Goal: Transaction & Acquisition: Book appointment/travel/reservation

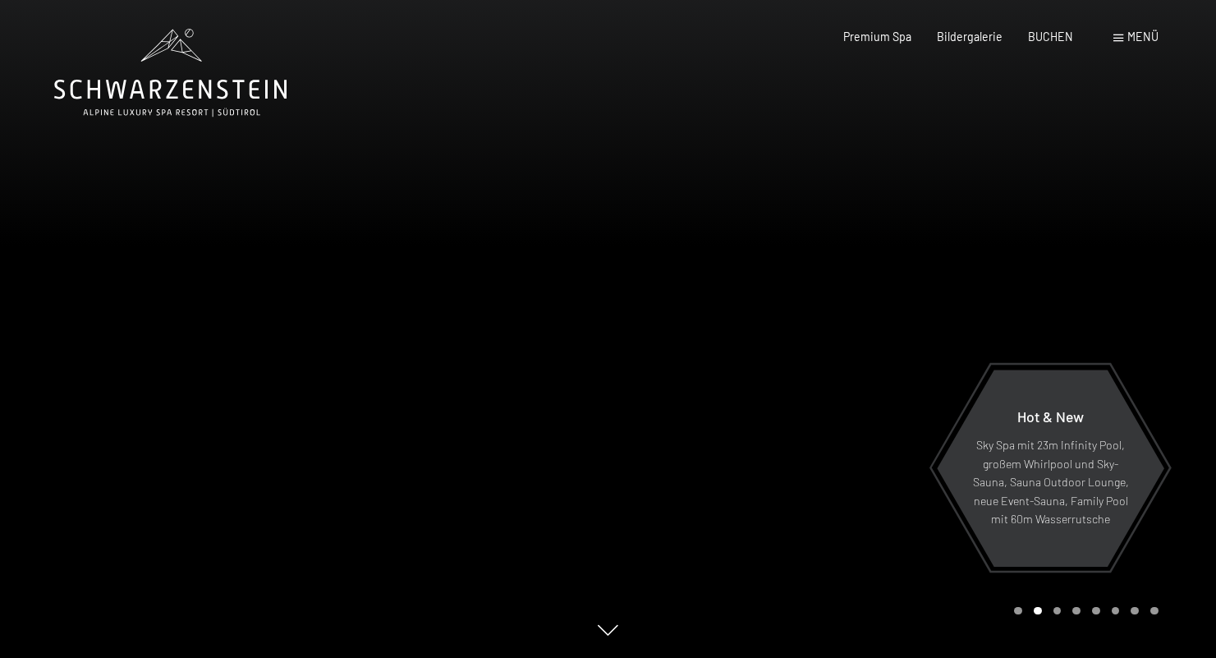
click at [1128, 39] on span "Menü" at bounding box center [1142, 37] width 31 height 14
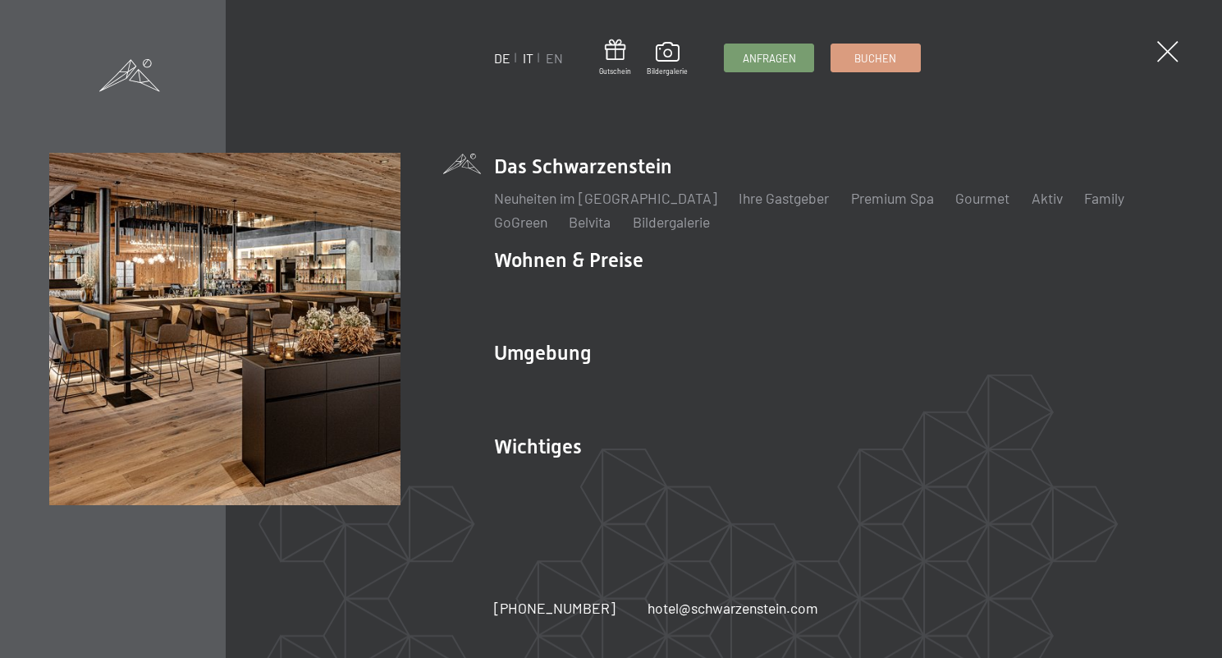
click at [528, 57] on link "IT" at bounding box center [528, 58] width 11 height 16
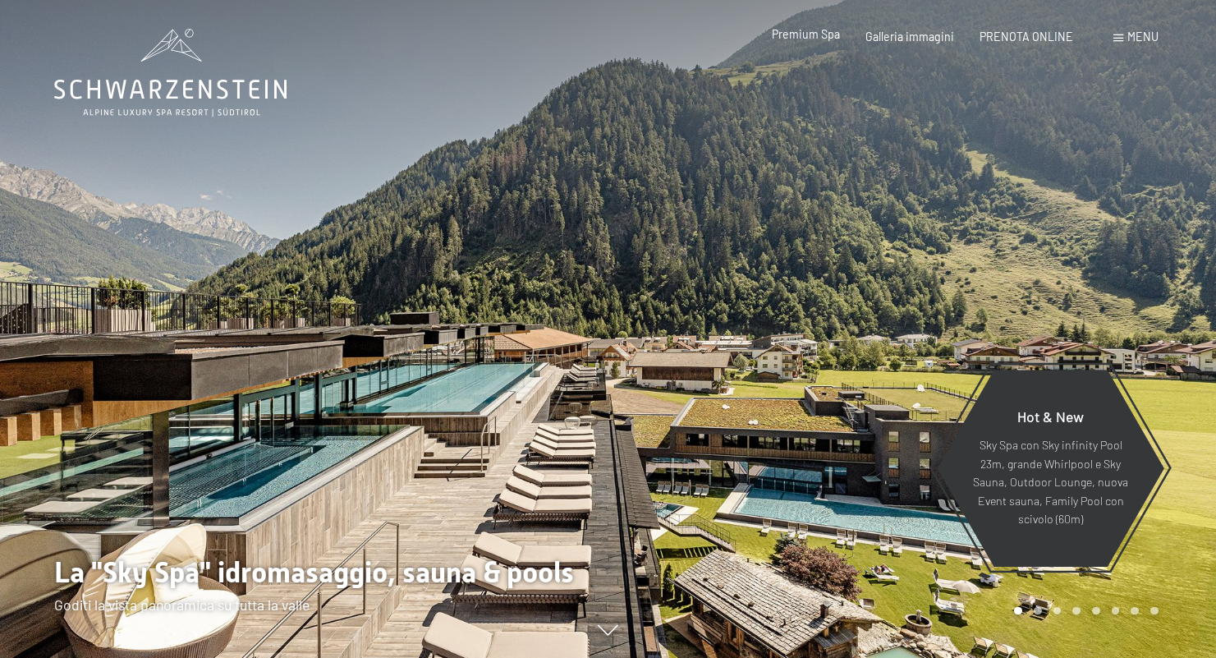
click at [810, 38] on span "Premium Spa" at bounding box center [806, 34] width 68 height 14
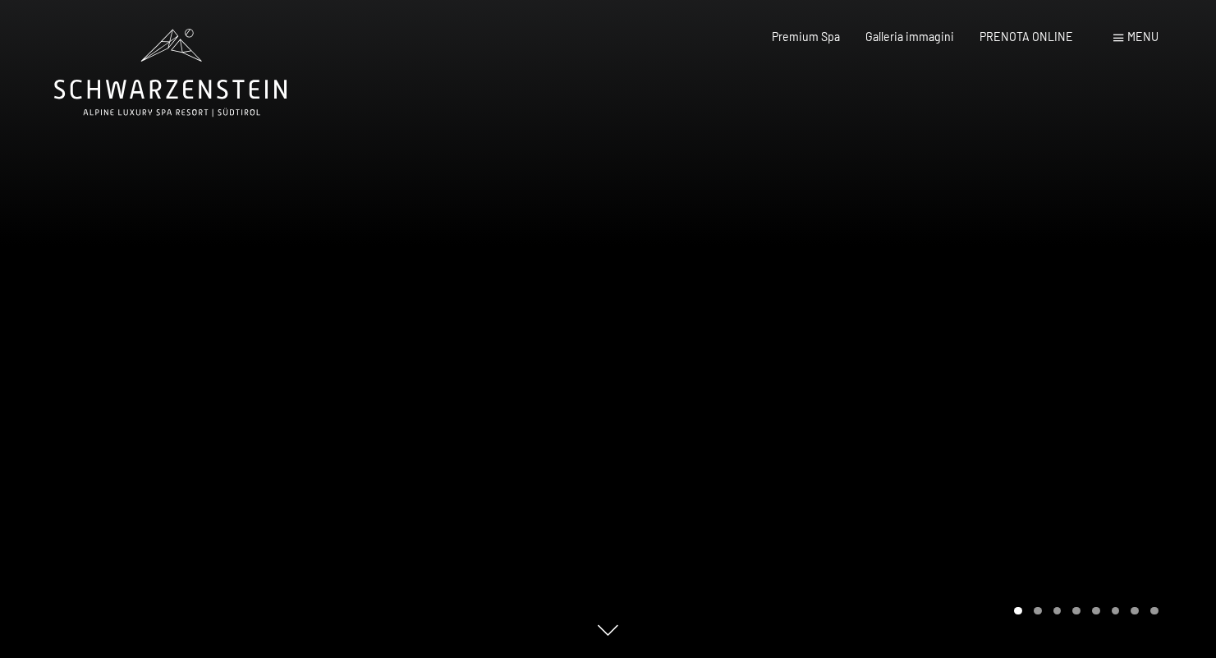
click at [1115, 38] on span at bounding box center [1118, 37] width 10 height 7
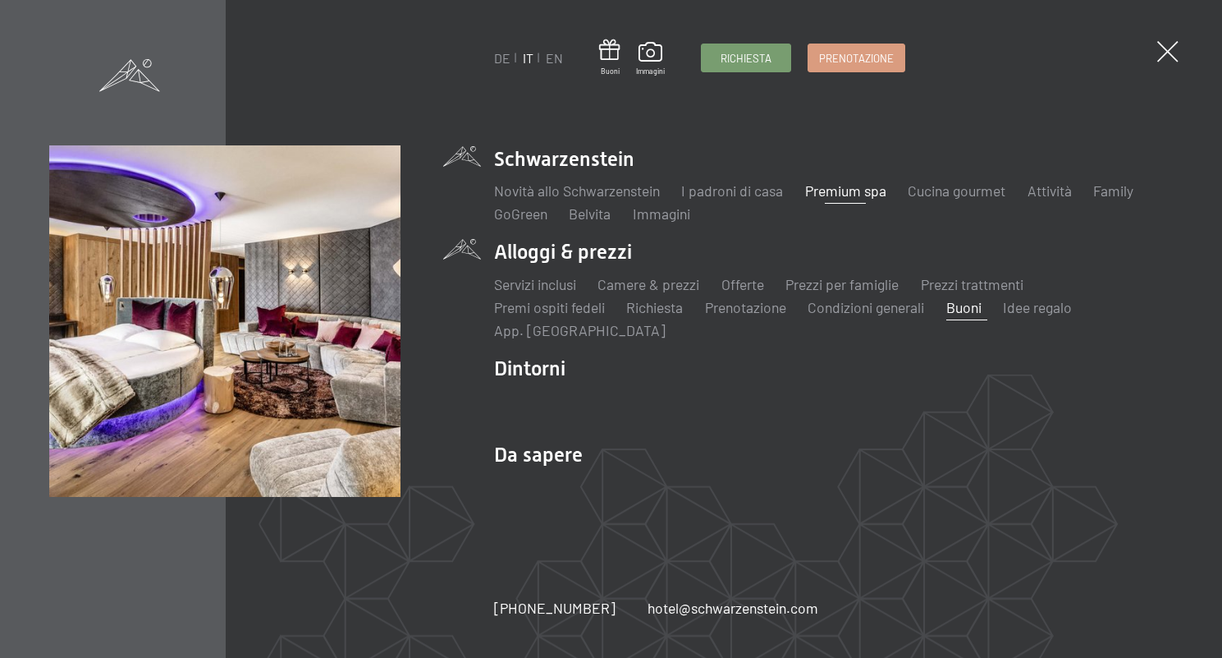
click at [972, 312] on link "Buoni" at bounding box center [964, 307] width 35 height 18
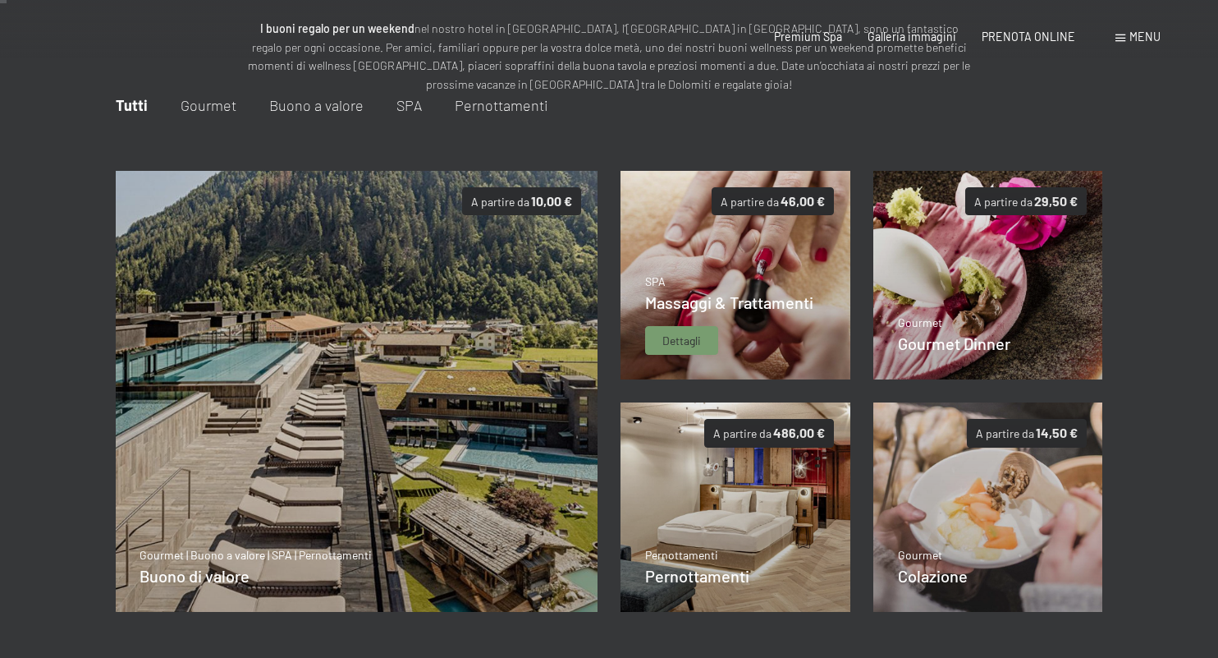
scroll to position [198, 0]
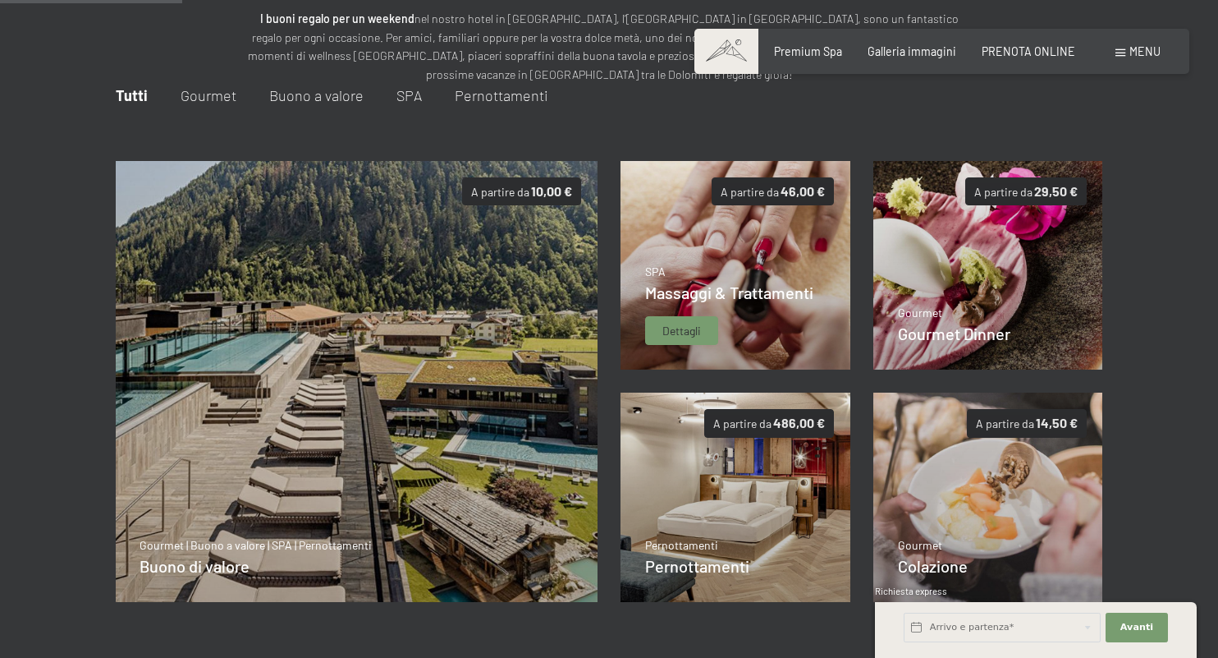
click at [753, 259] on img at bounding box center [736, 265] width 230 height 209
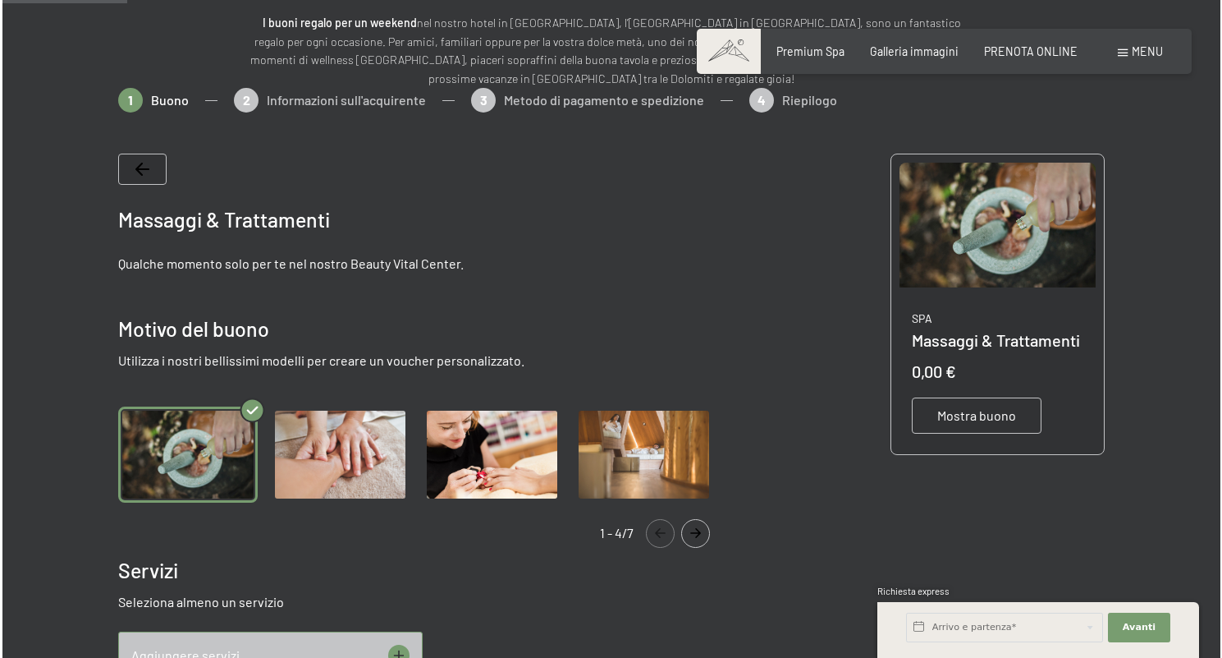
scroll to position [497, 0]
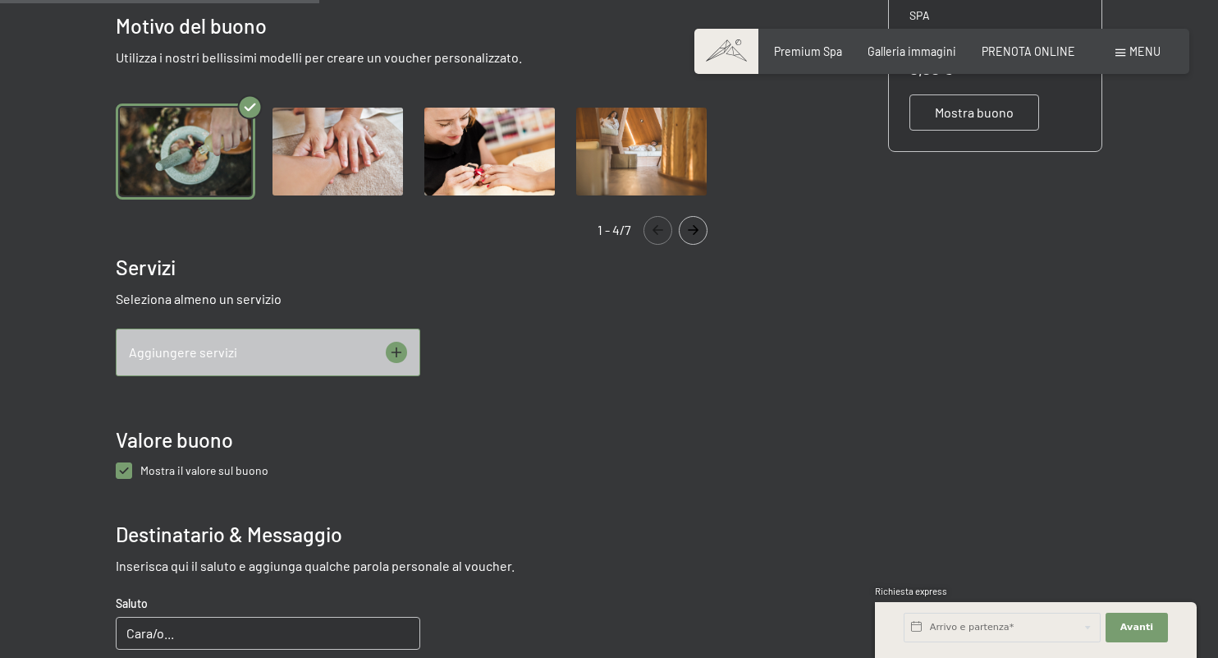
click at [396, 353] on icon at bounding box center [396, 351] width 11 height 11
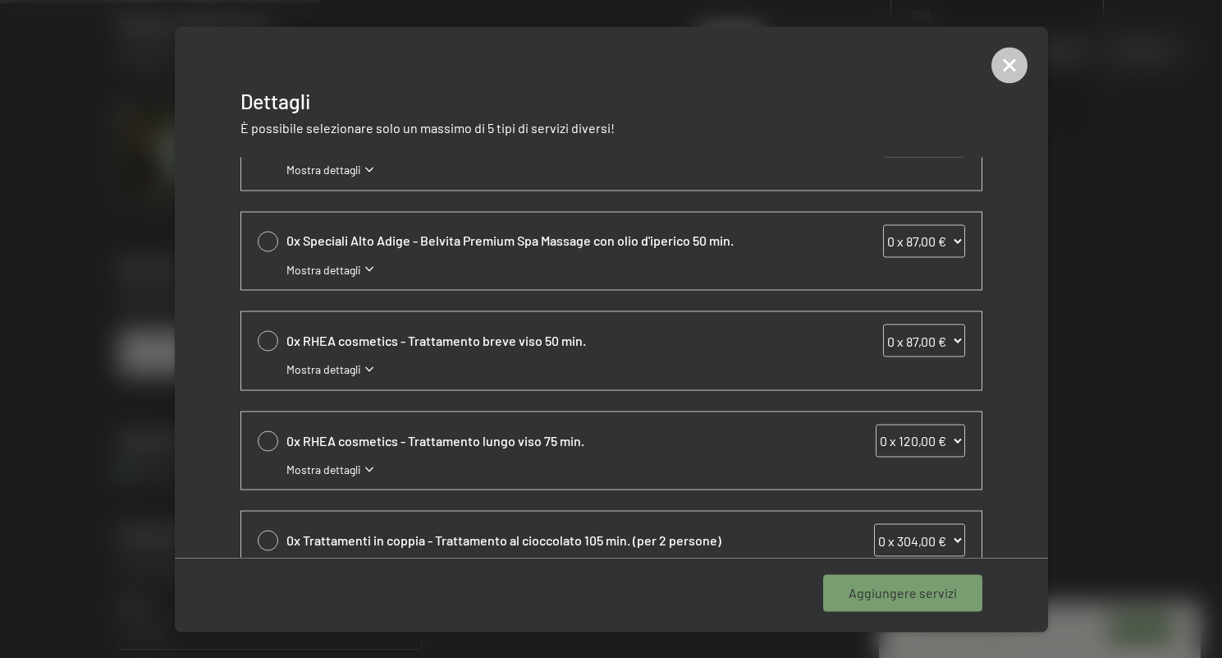
scroll to position [0, 0]
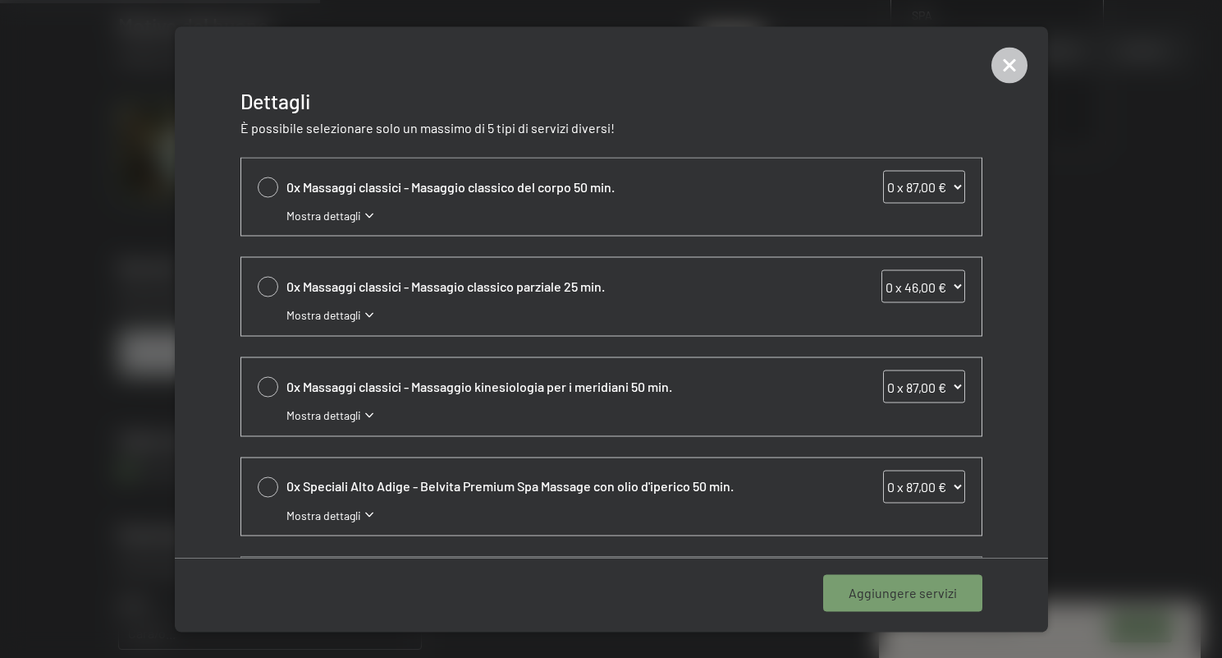
click at [270, 190] on div at bounding box center [268, 187] width 21 height 21
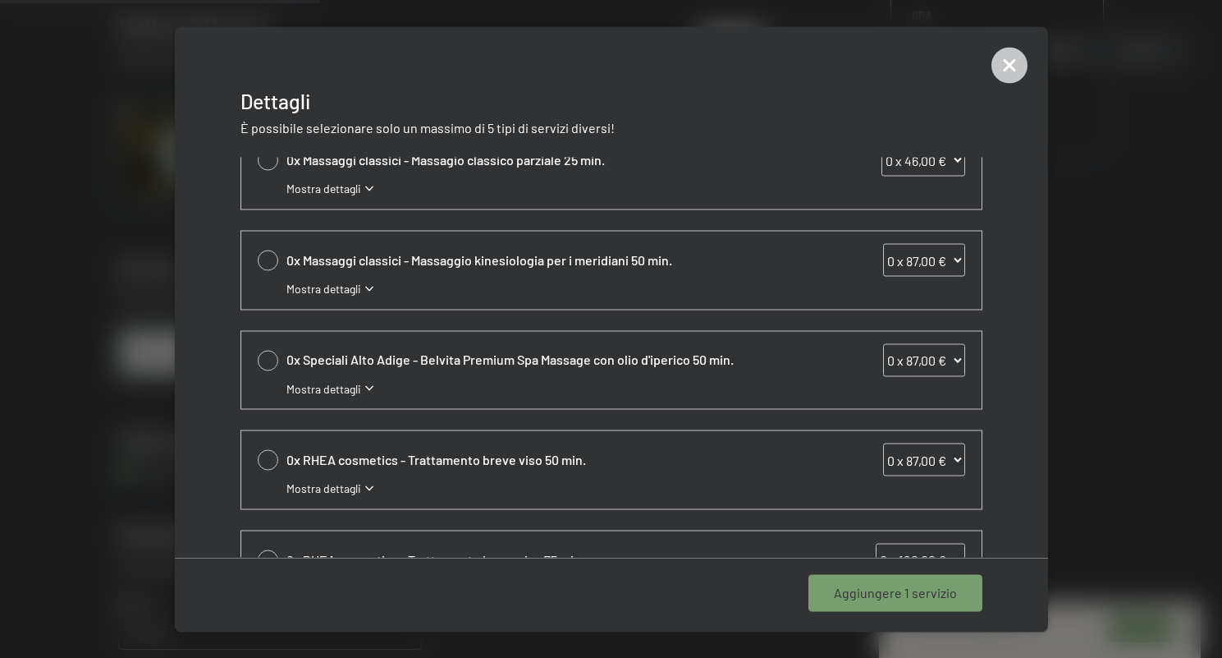
scroll to position [9, 0]
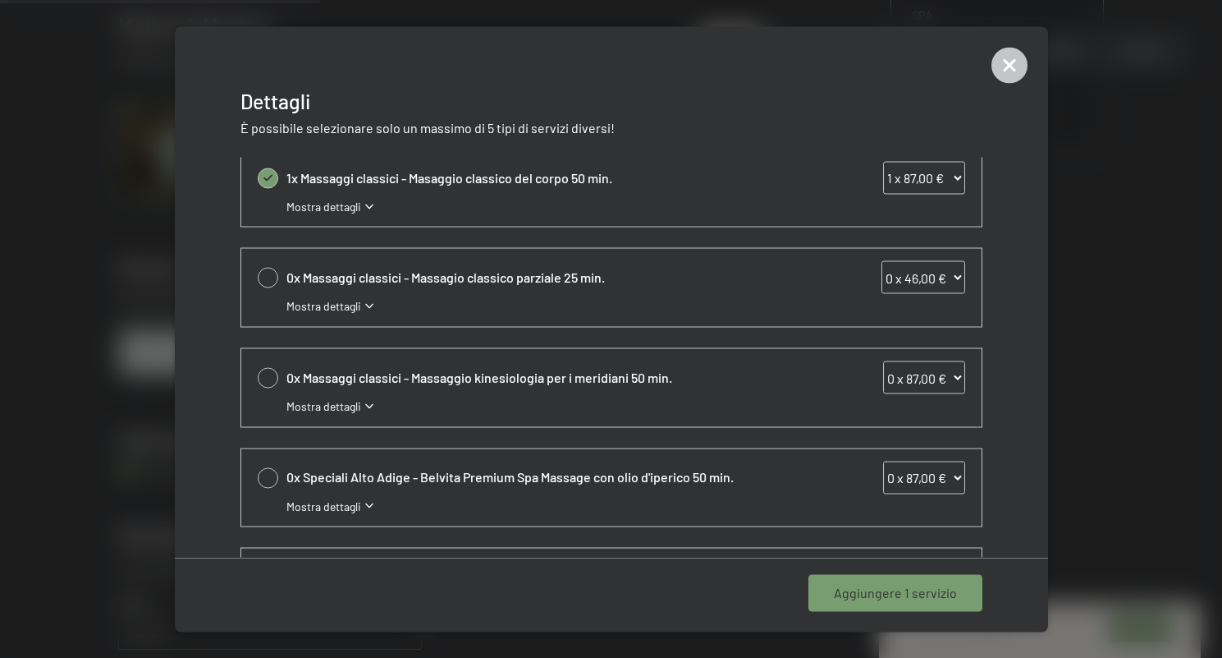
click at [268, 180] on icon at bounding box center [268, 178] width 9 height 7
select select "0"
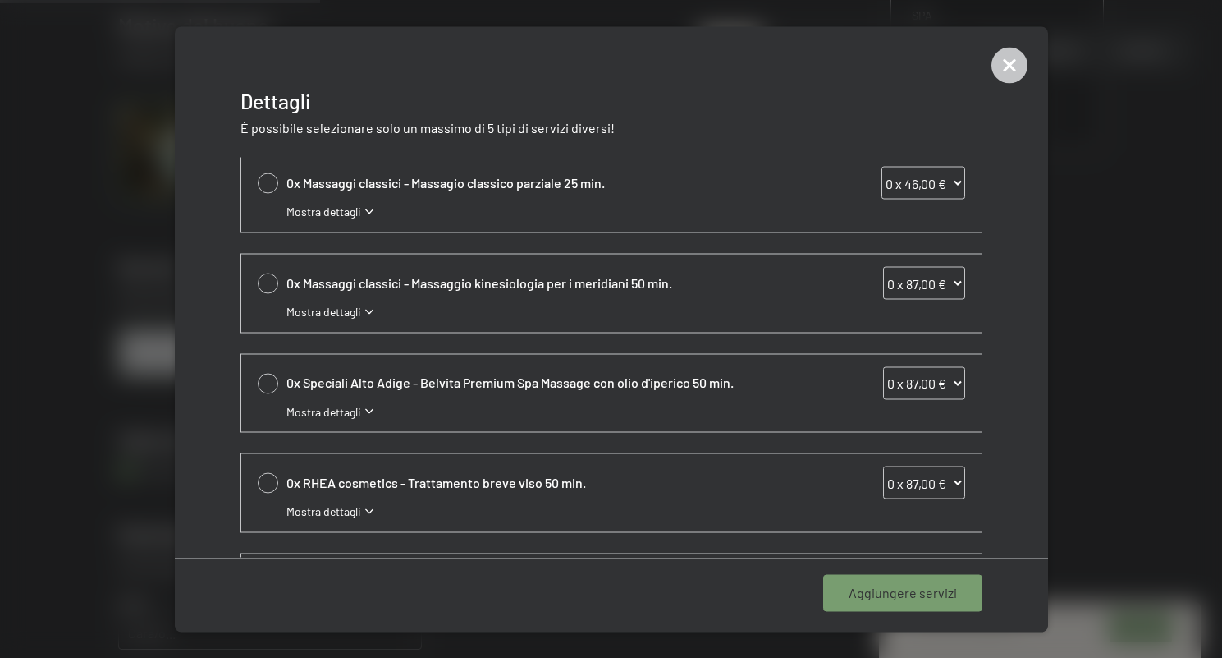
click at [262, 377] on div at bounding box center [268, 383] width 21 height 21
select select "1"
click at [267, 285] on div at bounding box center [268, 283] width 21 height 21
select select "1"
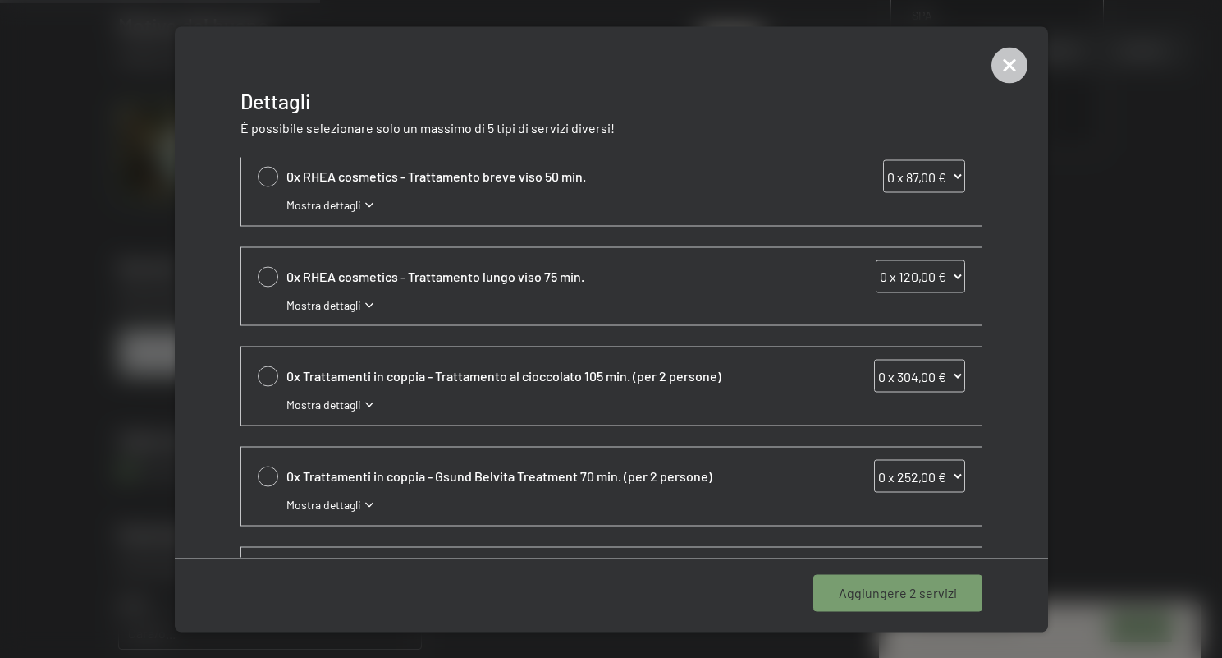
scroll to position [259, 0]
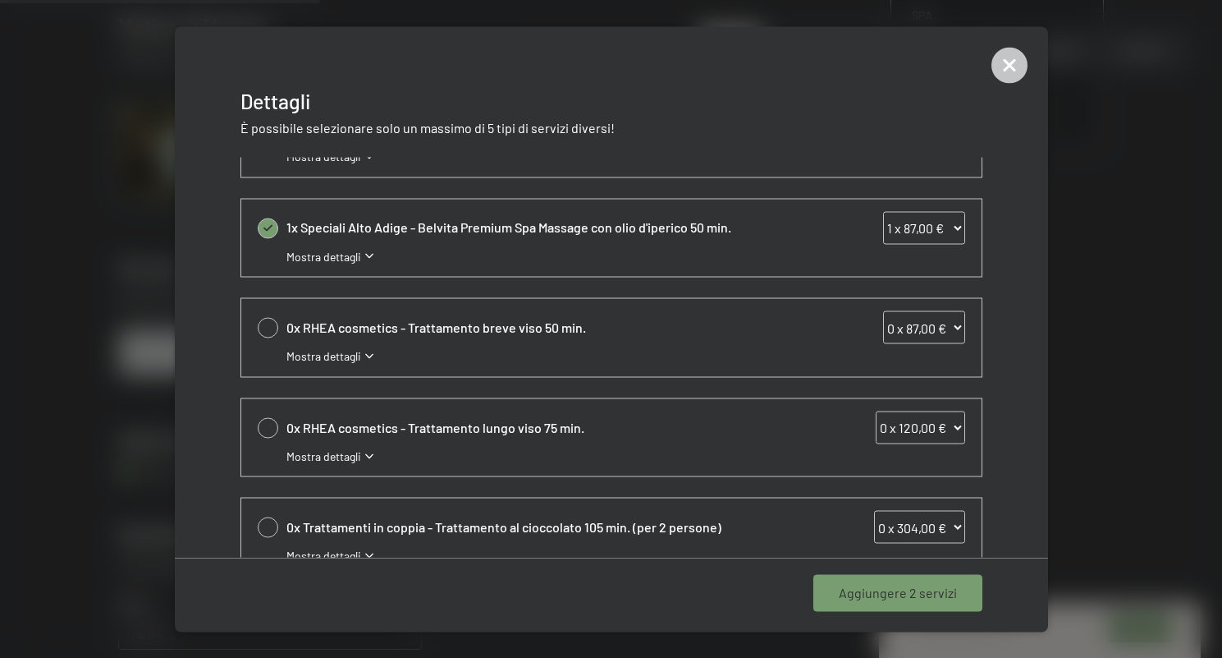
click at [352, 461] on div "0x RHEA cosmetics - Trattamento lungo viso 75 min. 0 x 120,00 € 1 x 120,00 € 2 …" at bounding box center [611, 437] width 741 height 78
click at [350, 458] on span "Mostra dettagli" at bounding box center [324, 455] width 75 height 16
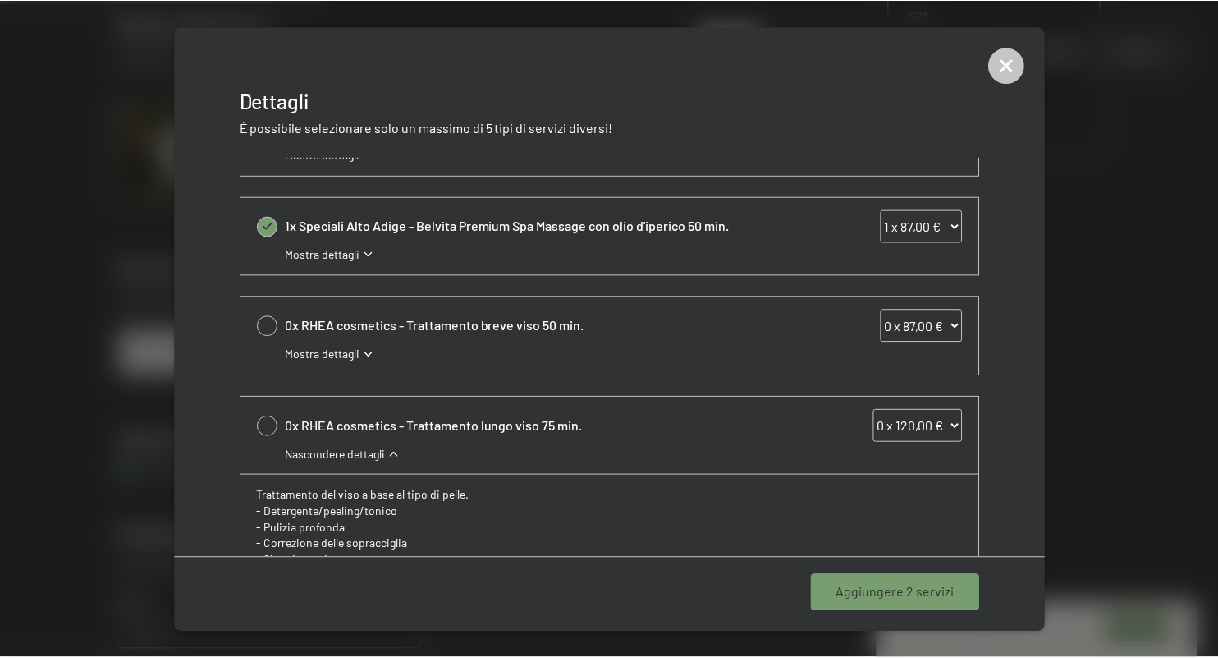
scroll to position [181, 0]
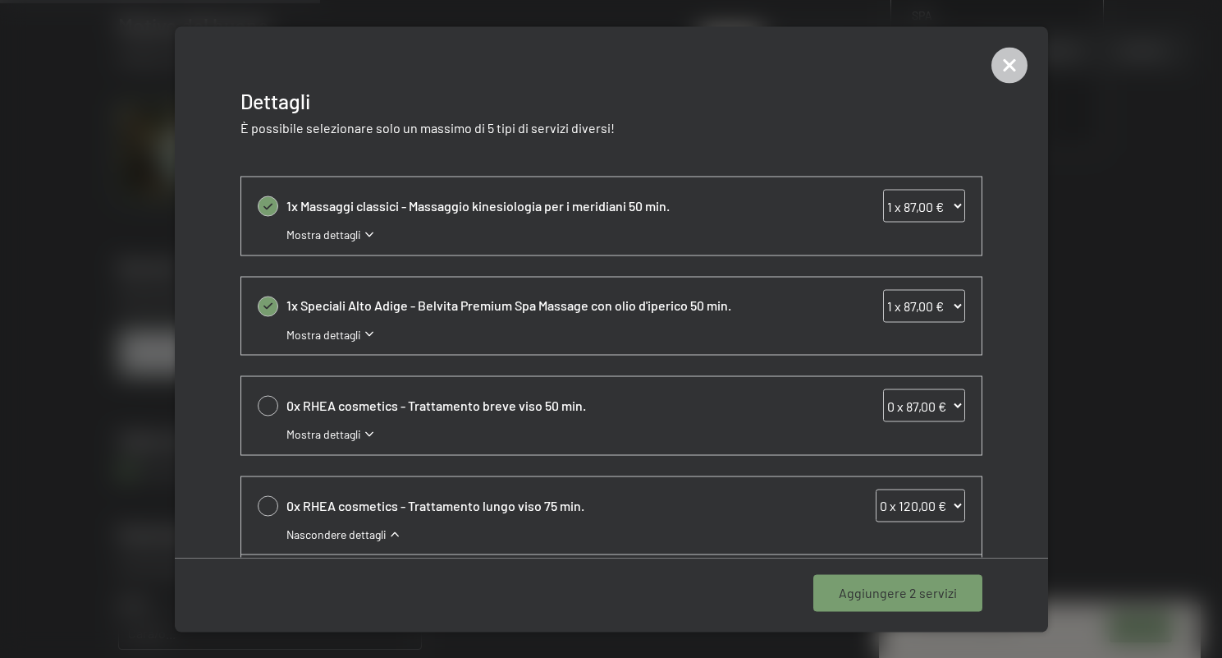
click at [336, 337] on span "Mostra dettagli" at bounding box center [324, 334] width 75 height 16
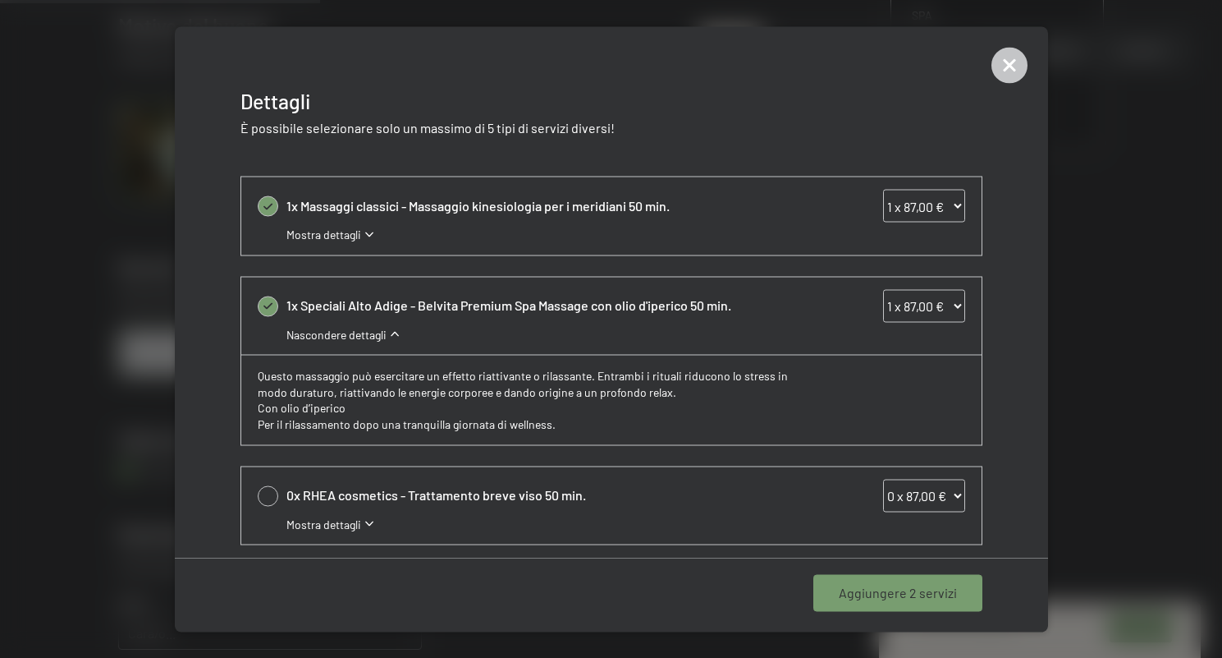
click at [340, 231] on span "Mostra dettagli" at bounding box center [324, 235] width 75 height 16
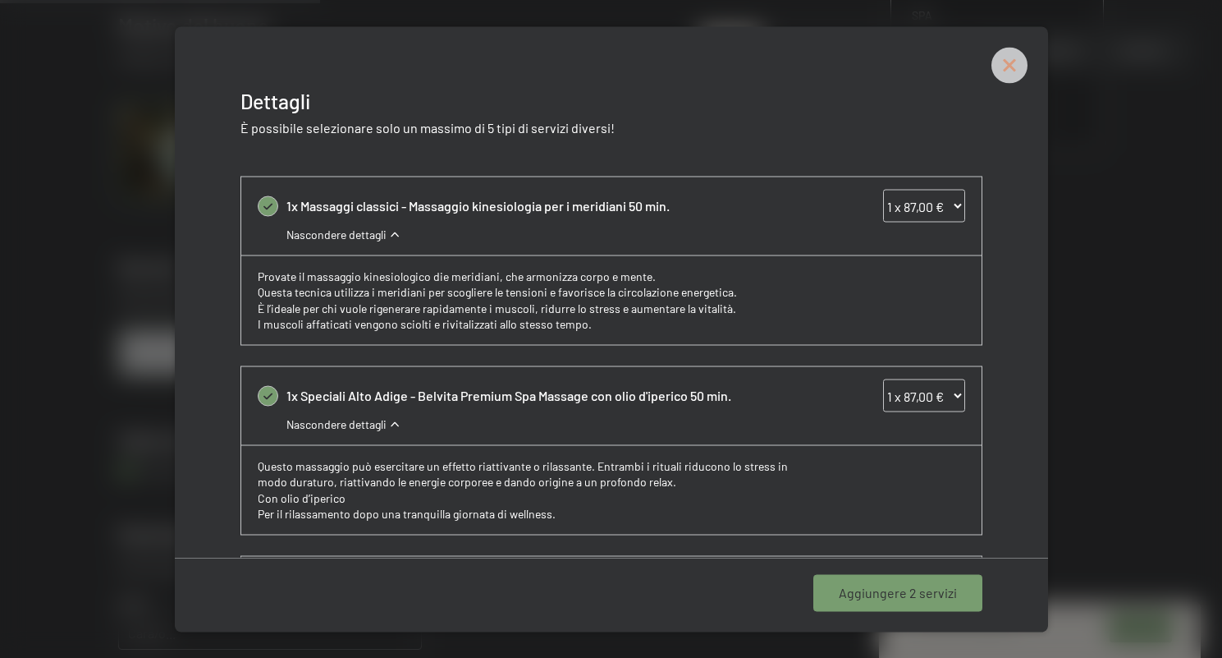
click at [1021, 73] on icon at bounding box center [1010, 65] width 36 height 36
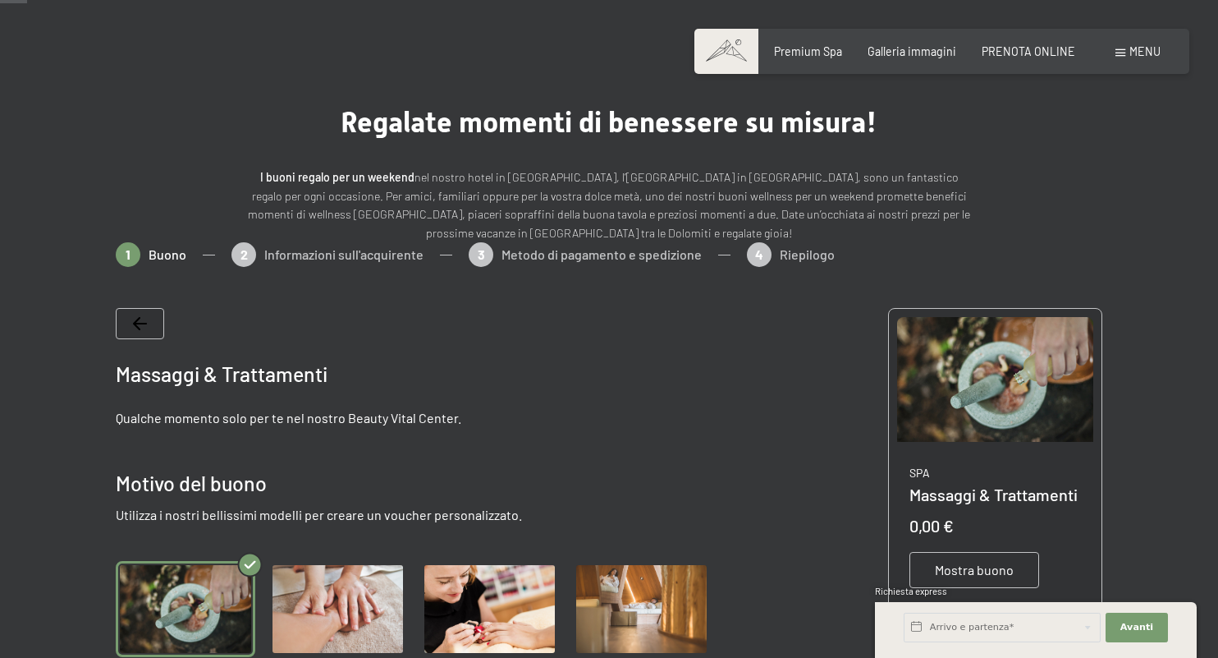
scroll to position [0, 0]
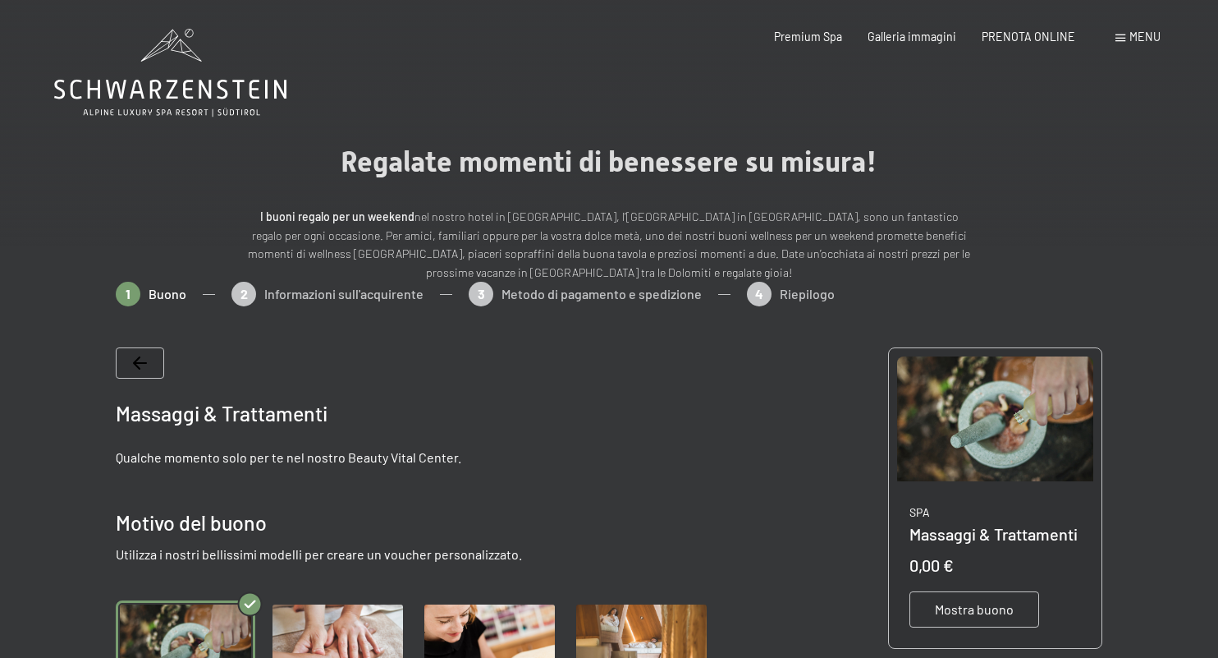
click at [162, 85] on icon at bounding box center [170, 73] width 232 height 88
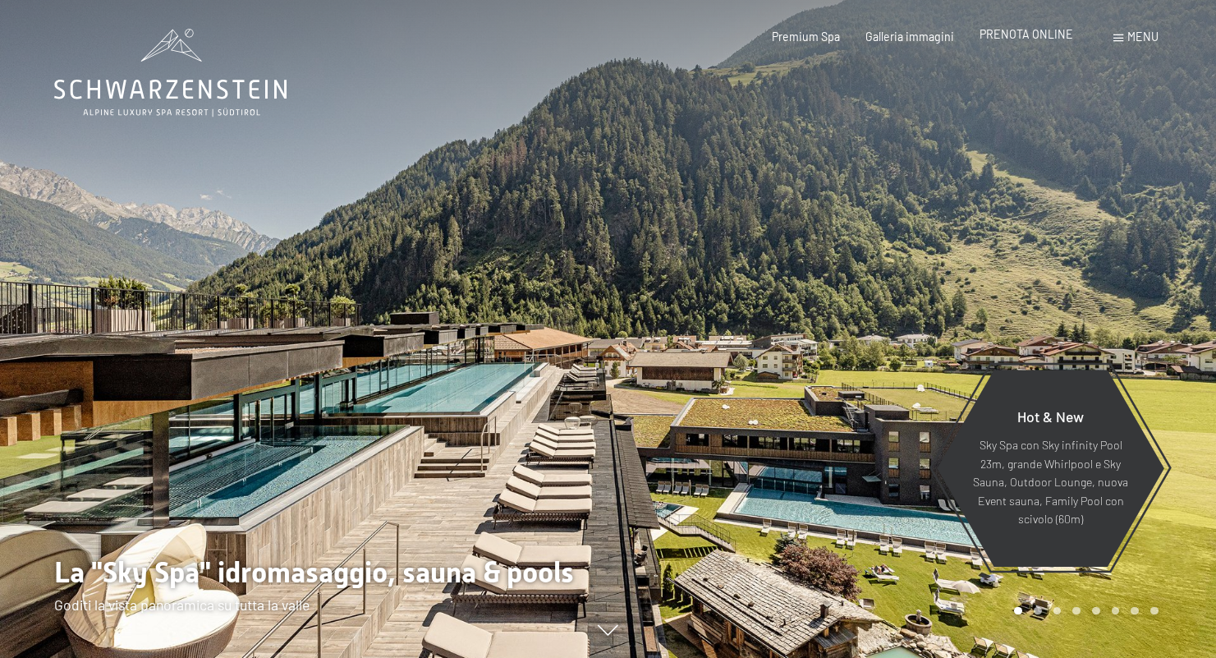
click at [1022, 36] on span "PRENOTA ONLINE" at bounding box center [1026, 34] width 94 height 14
click at [1030, 34] on span "PRENOTA ONLINE" at bounding box center [1026, 34] width 94 height 14
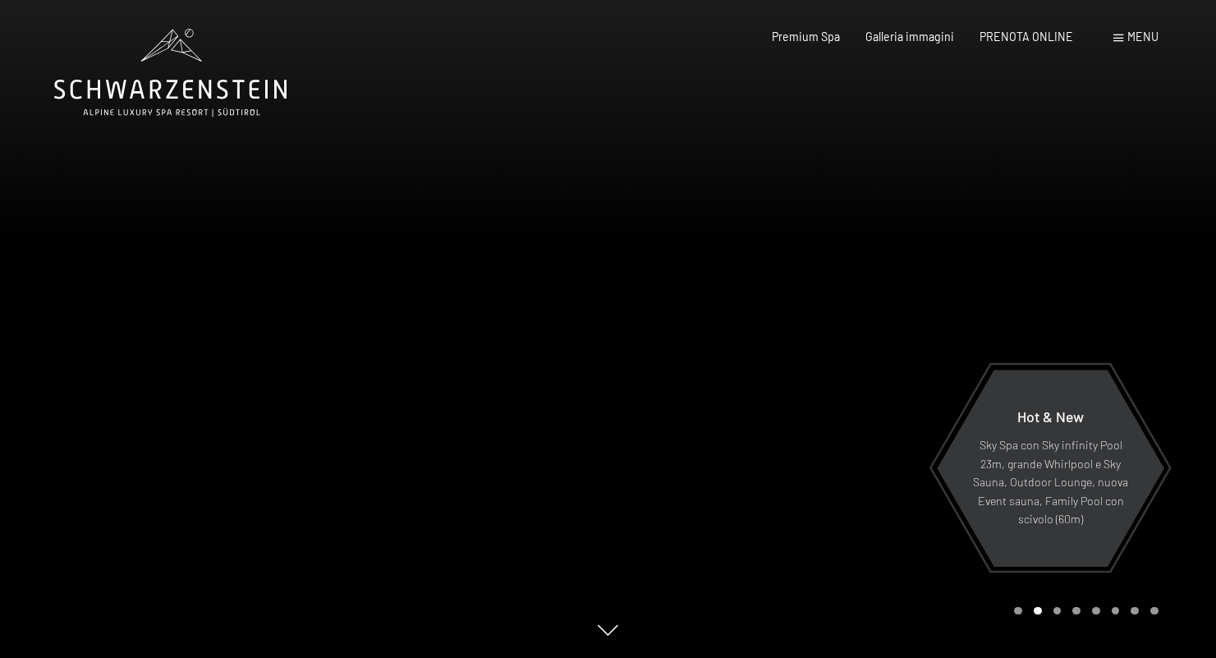
click at [1025, 45] on div "Prenotazione Richiesta Premium Spa Galleria immagini PRENOTA ONLINE Menu DE IT …" at bounding box center [939, 37] width 437 height 16
click at [1024, 43] on div "Premium Spa Galleria immagini PRENOTA ONLINE" at bounding box center [910, 37] width 378 height 16
click at [1025, 34] on span "PRENOTA ONLINE" at bounding box center [1026, 34] width 94 height 14
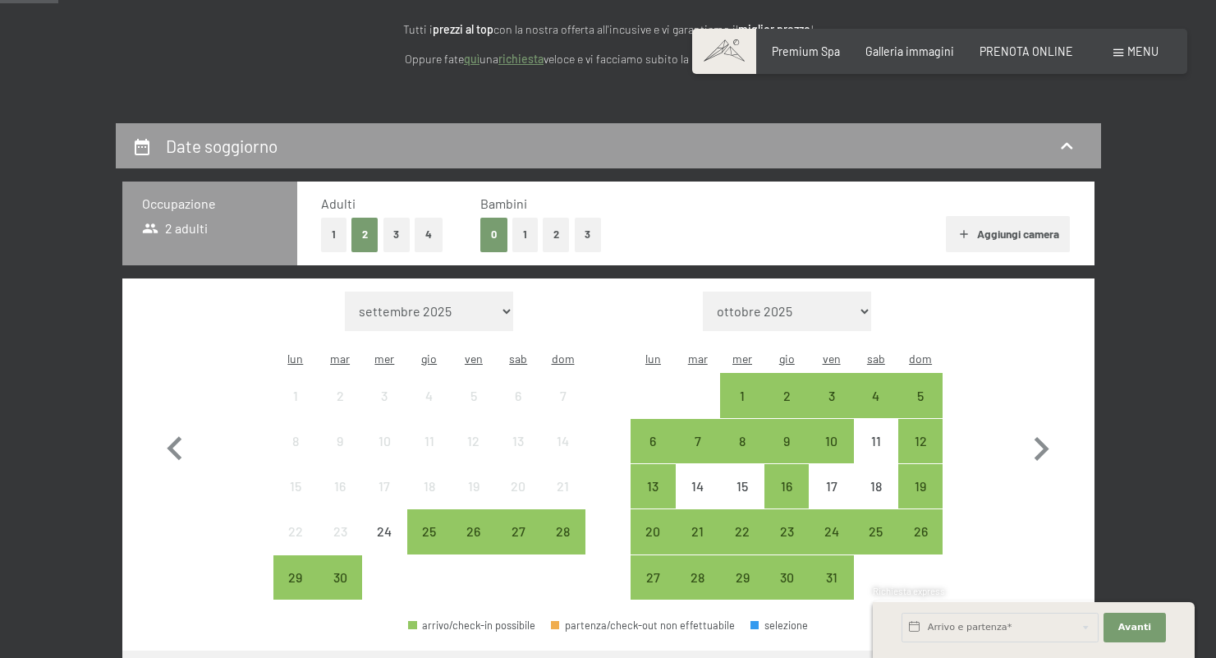
scroll to position [507, 0]
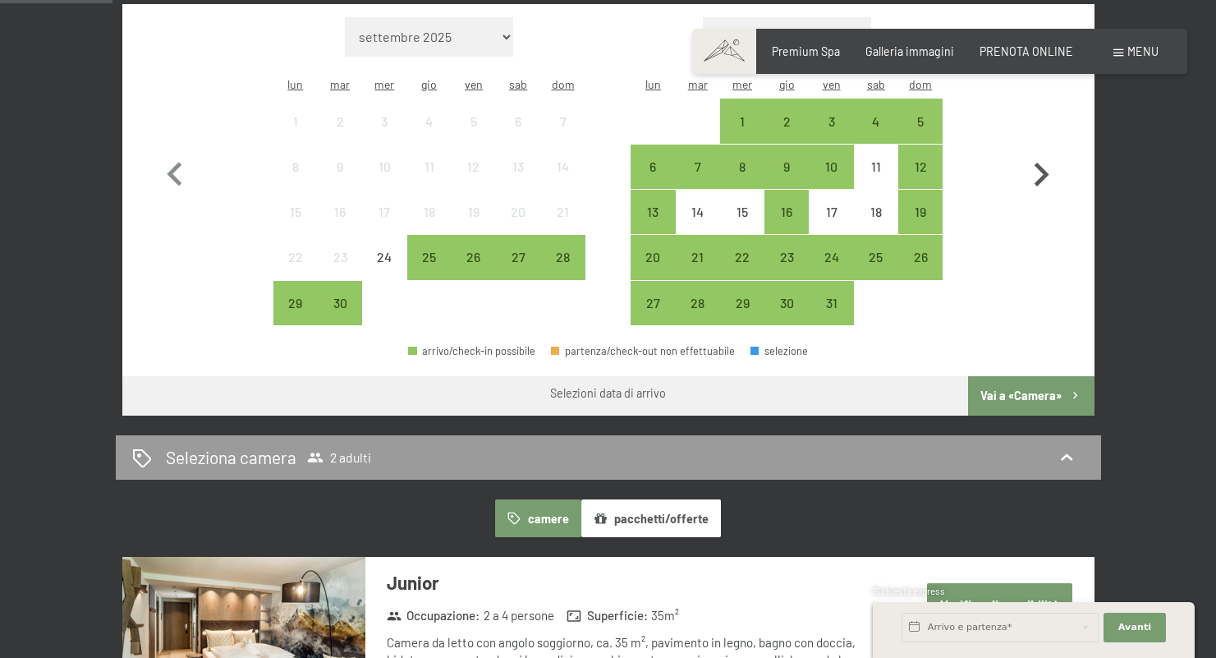
click at [1034, 163] on icon "button" at bounding box center [1041, 175] width 48 height 48
select select "[DATE]"
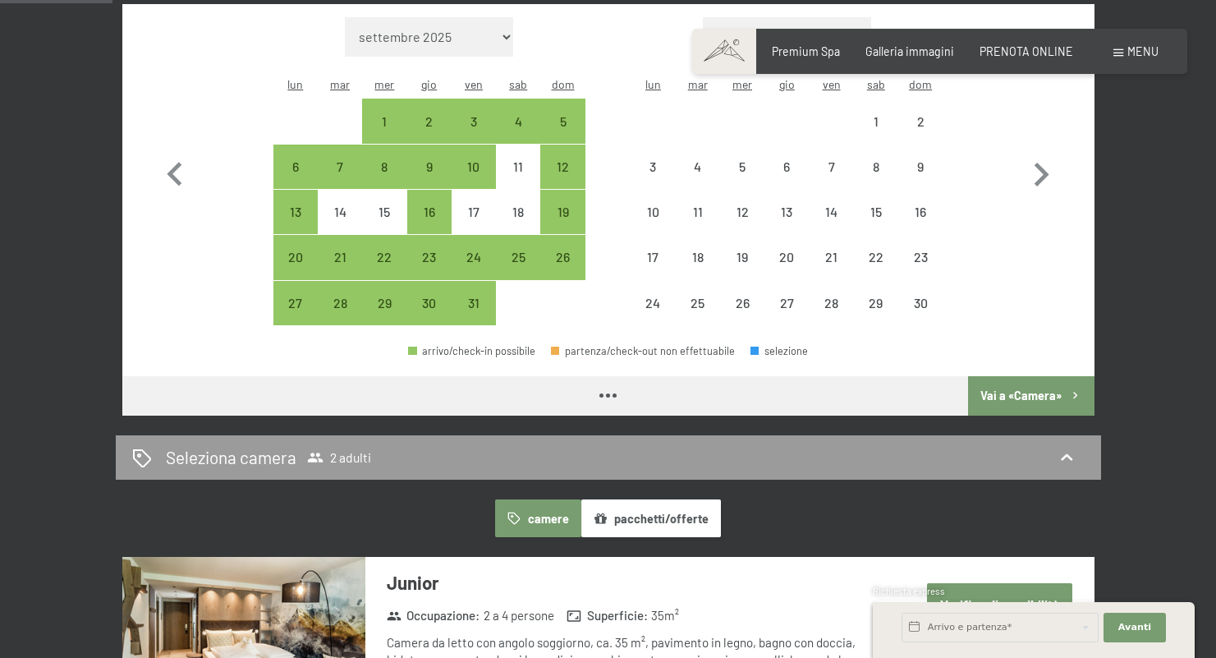
select select "[DATE]"
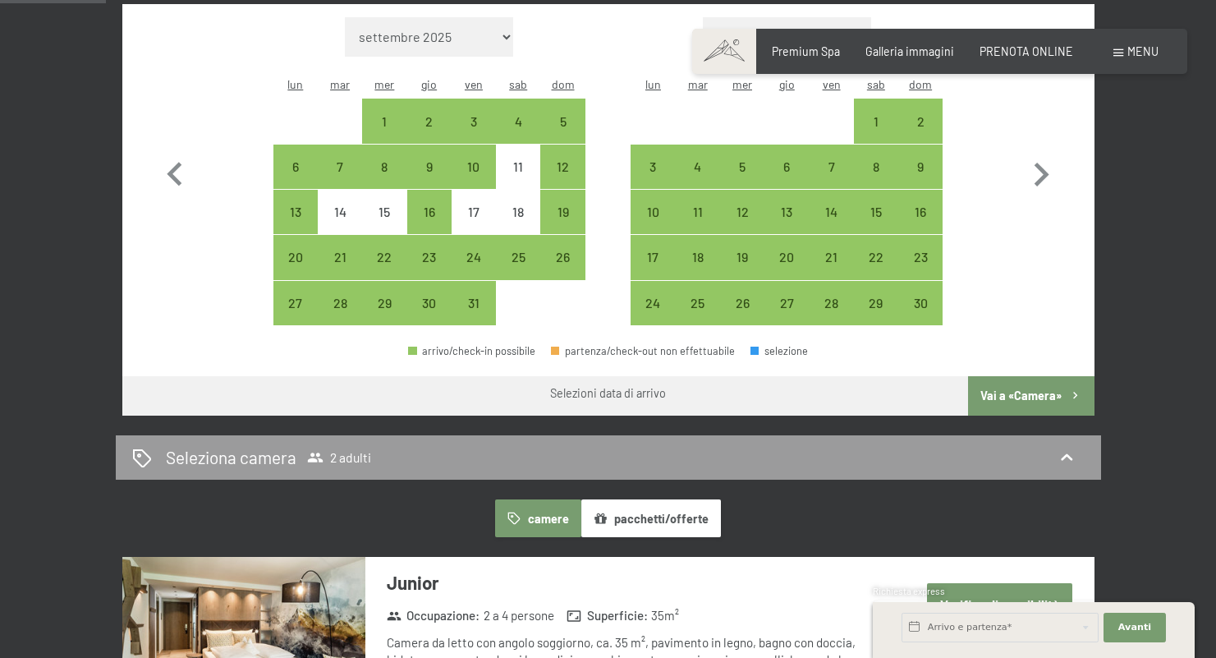
scroll to position [399, 0]
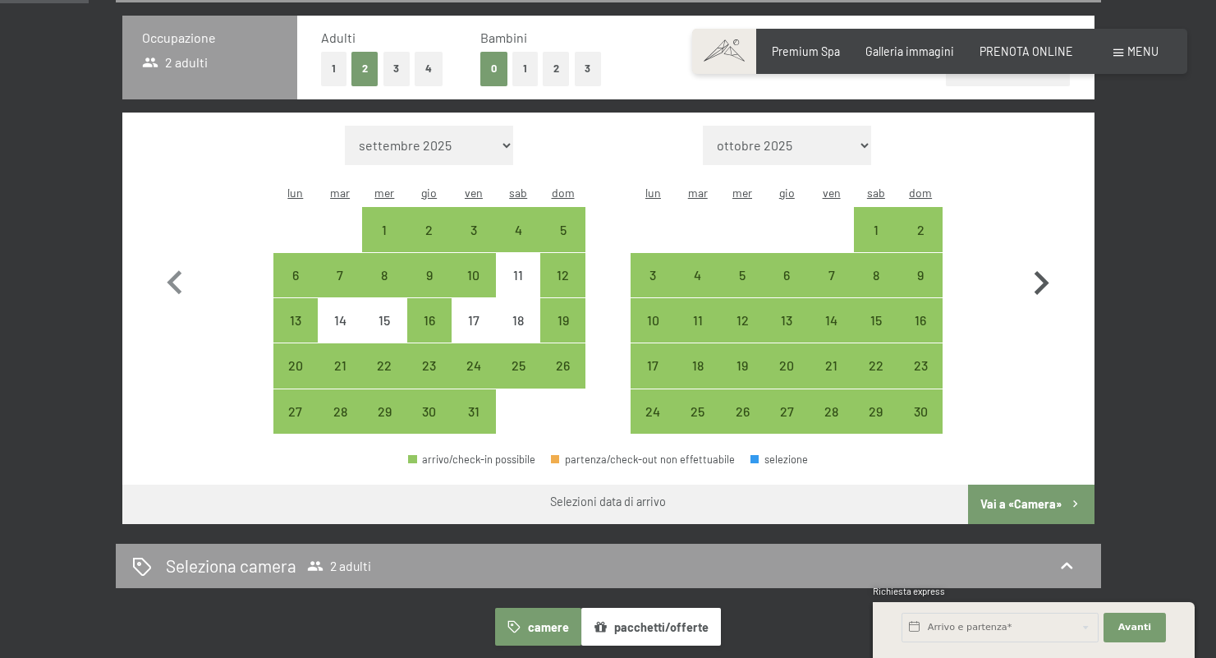
click at [1036, 272] on icon "button" at bounding box center [1041, 283] width 48 height 48
select select "[DATE]"
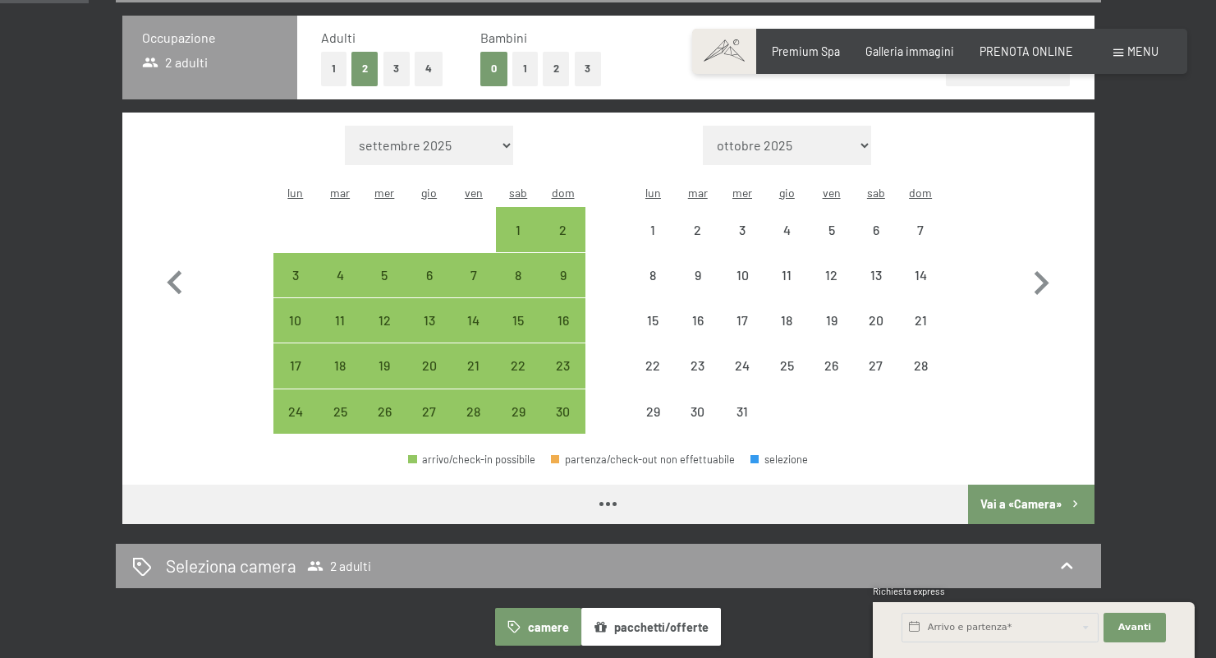
select select "[DATE]"
select select "2025-12-01"
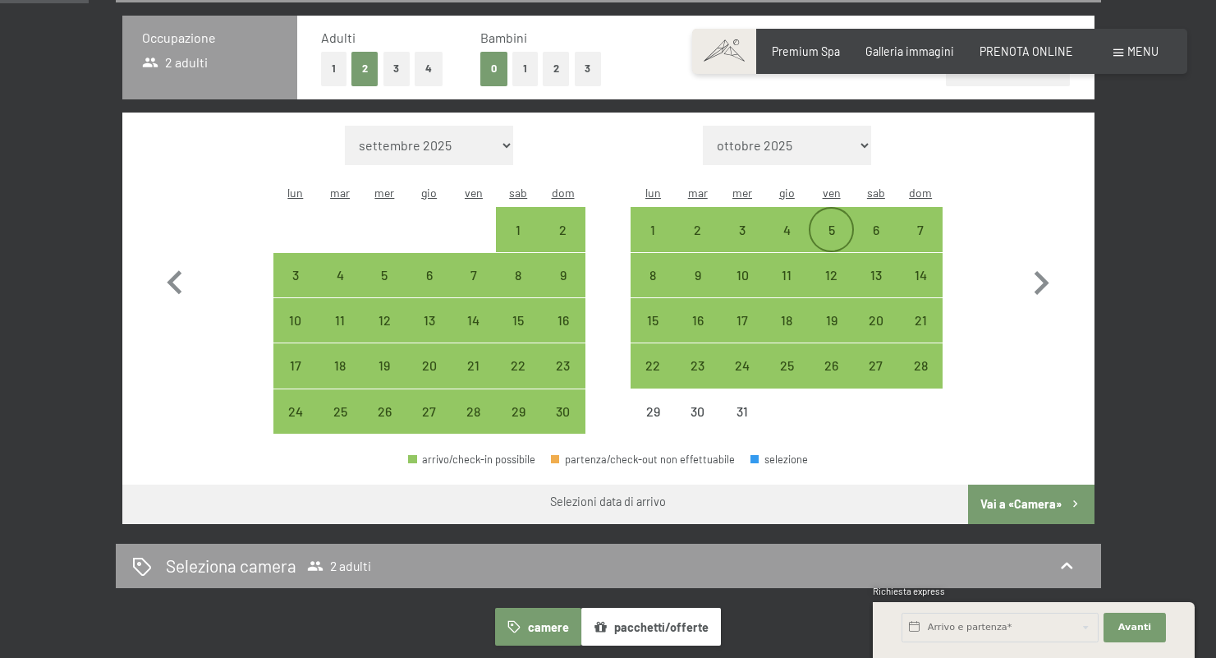
click at [839, 223] on div "5" at bounding box center [830, 243] width 41 height 41
select select "[DATE]"
select select "2025-12-01"
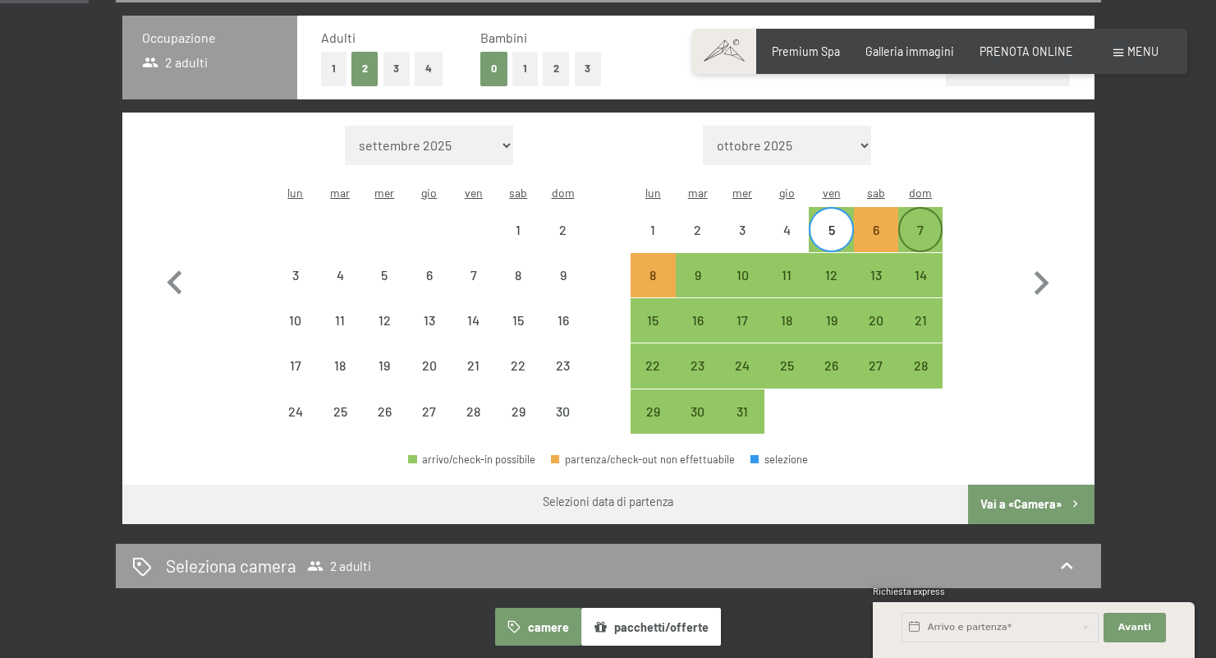
click at [929, 223] on div "7" at bounding box center [920, 243] width 41 height 41
select select "[DATE]"
select select "2025-12-01"
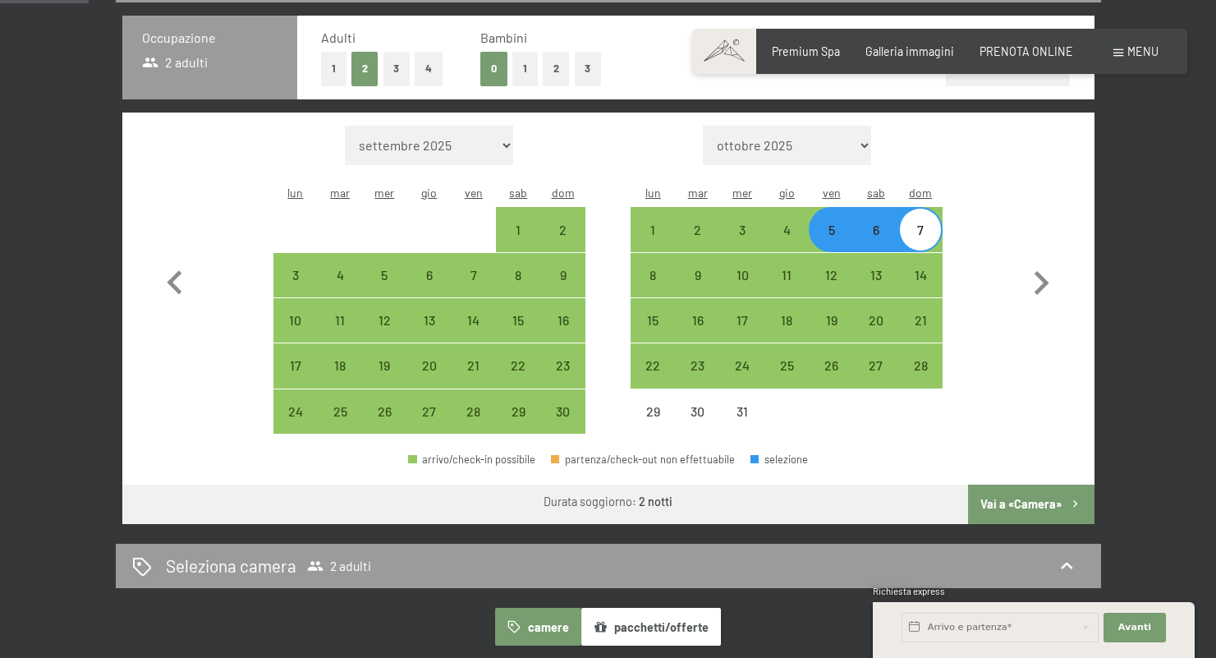
click at [1012, 484] on button "Vai a «Camera»" at bounding box center [1031, 503] width 126 height 39
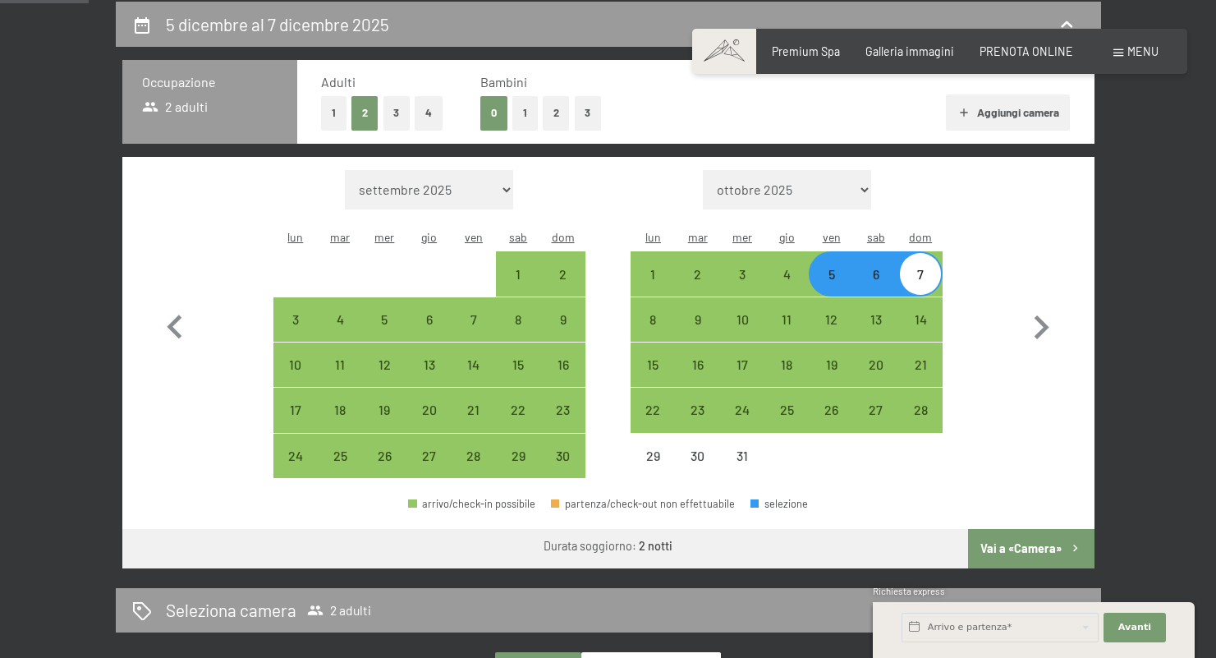
select select "[DATE]"
select select "2025-12-01"
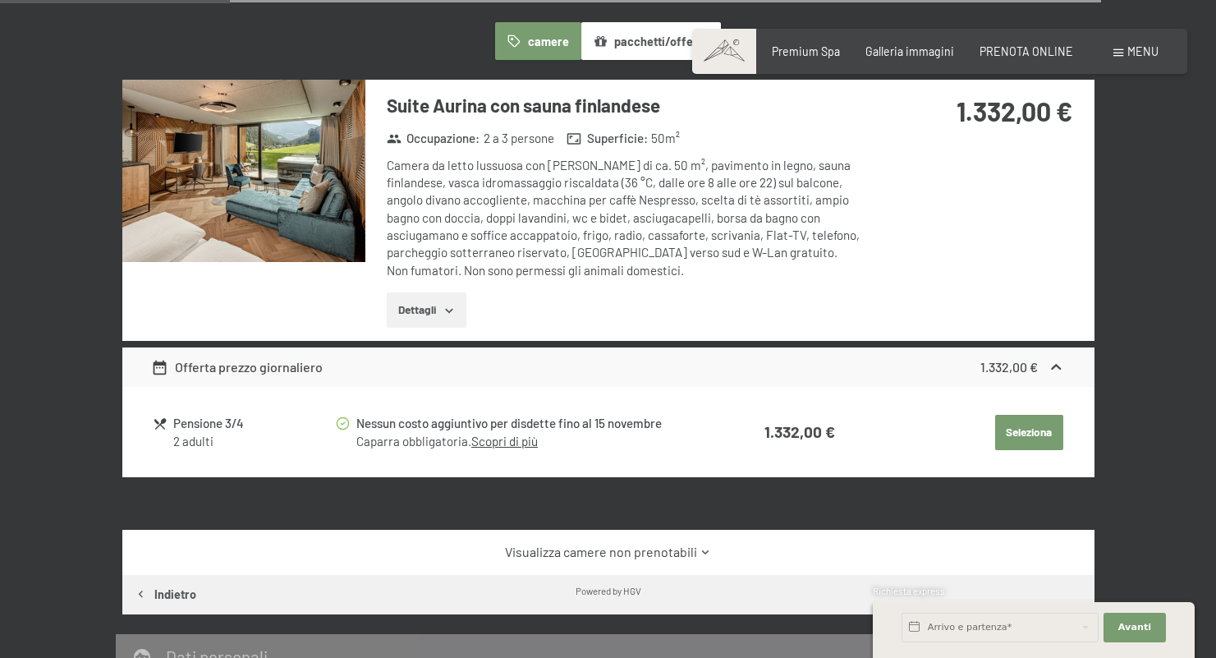
scroll to position [137, 0]
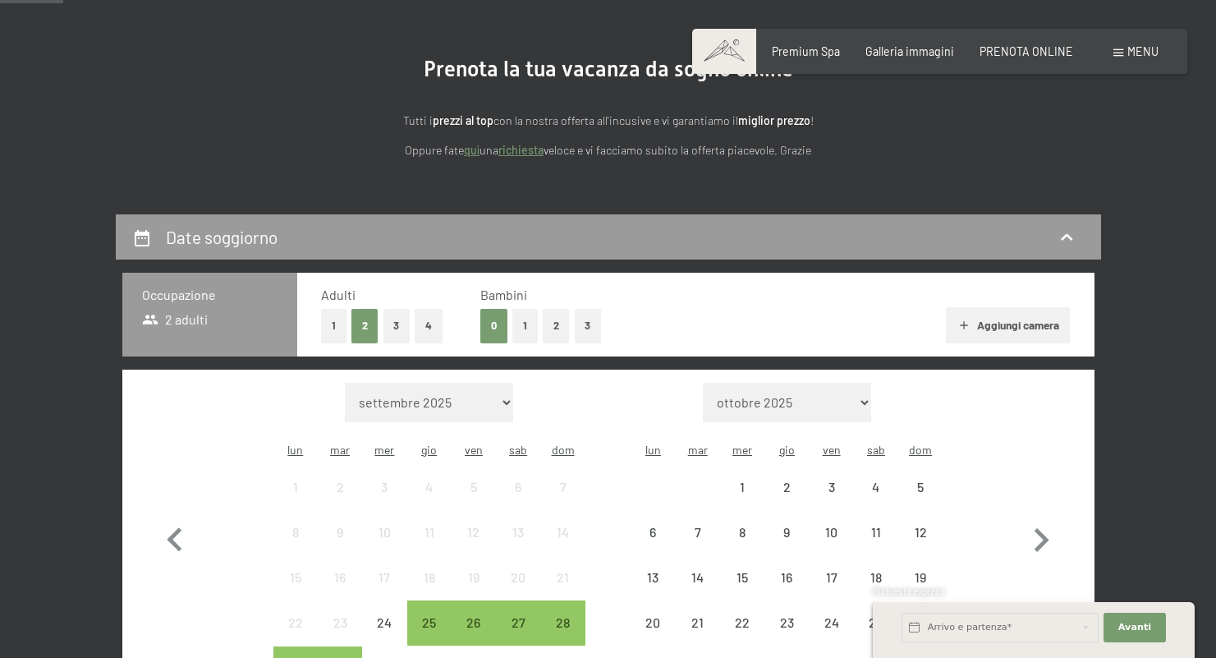
scroll to position [286, 0]
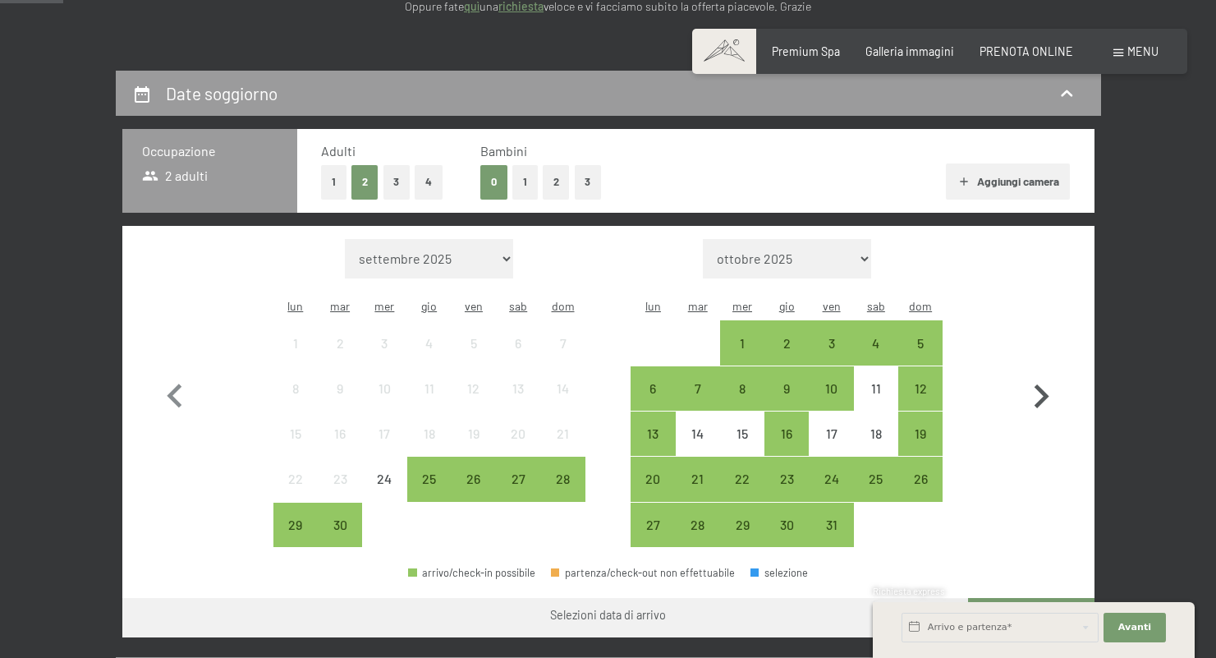
click at [1044, 376] on icon "button" at bounding box center [1041, 397] width 48 height 48
select select "[DATE]"
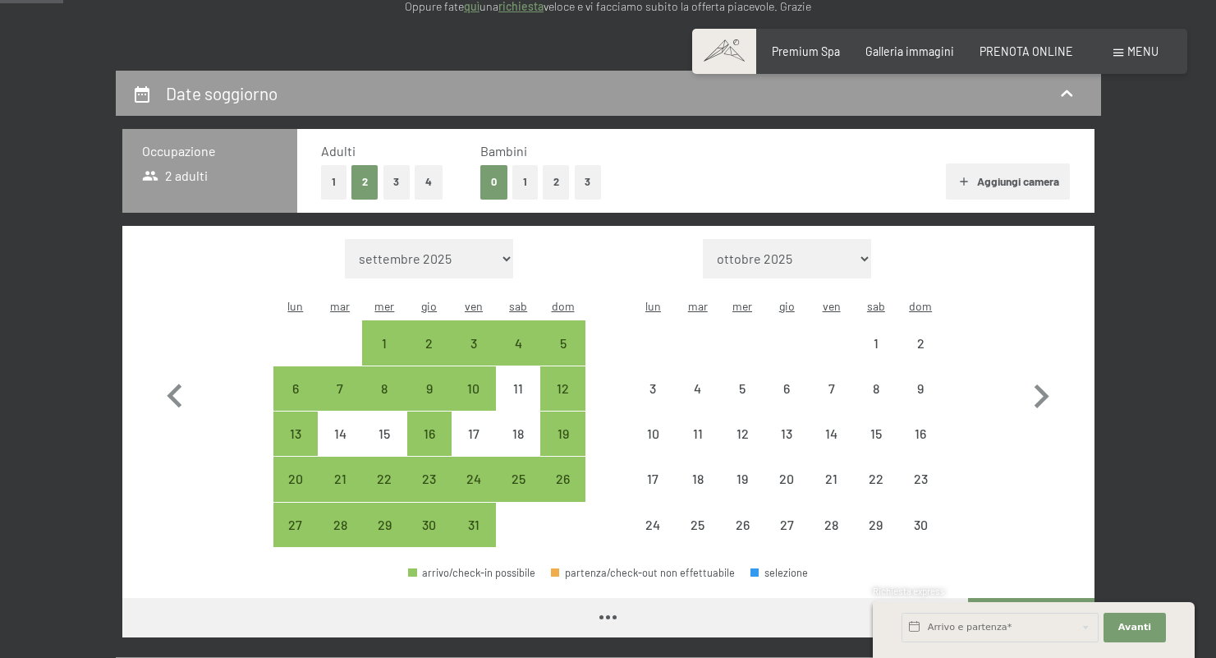
select select "[DATE]"
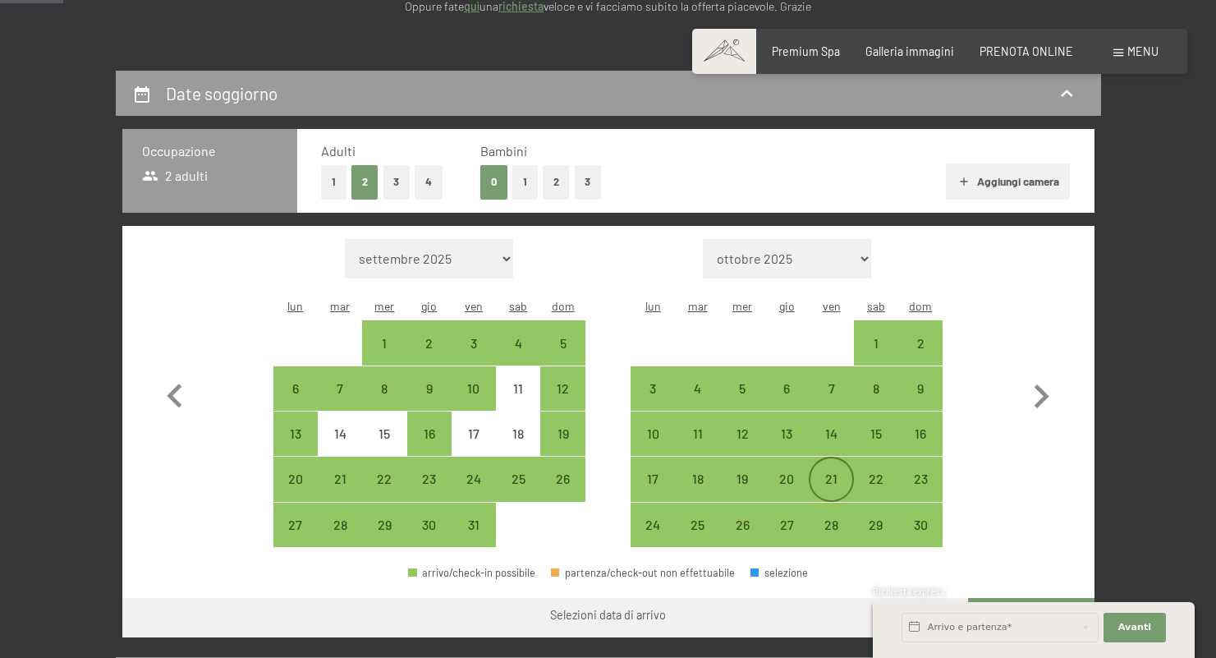
click at [832, 472] on div "21" at bounding box center [830, 492] width 41 height 41
select select "[DATE]"
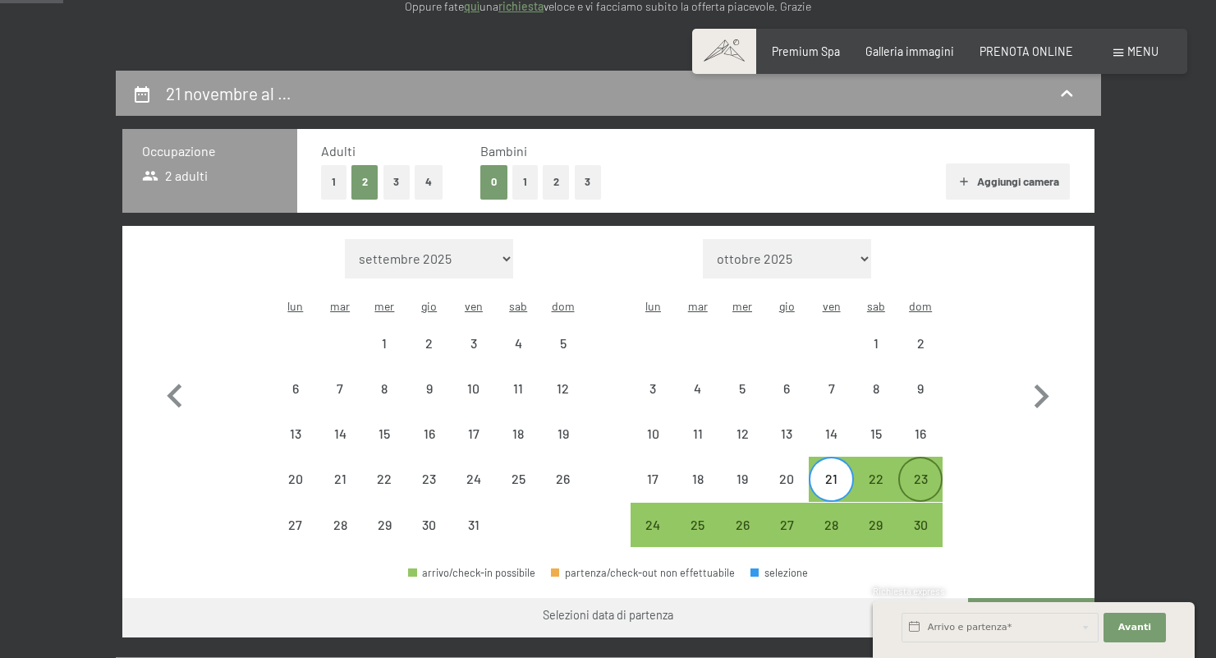
click at [913, 472] on div "23" at bounding box center [920, 492] width 41 height 41
select select "[DATE]"
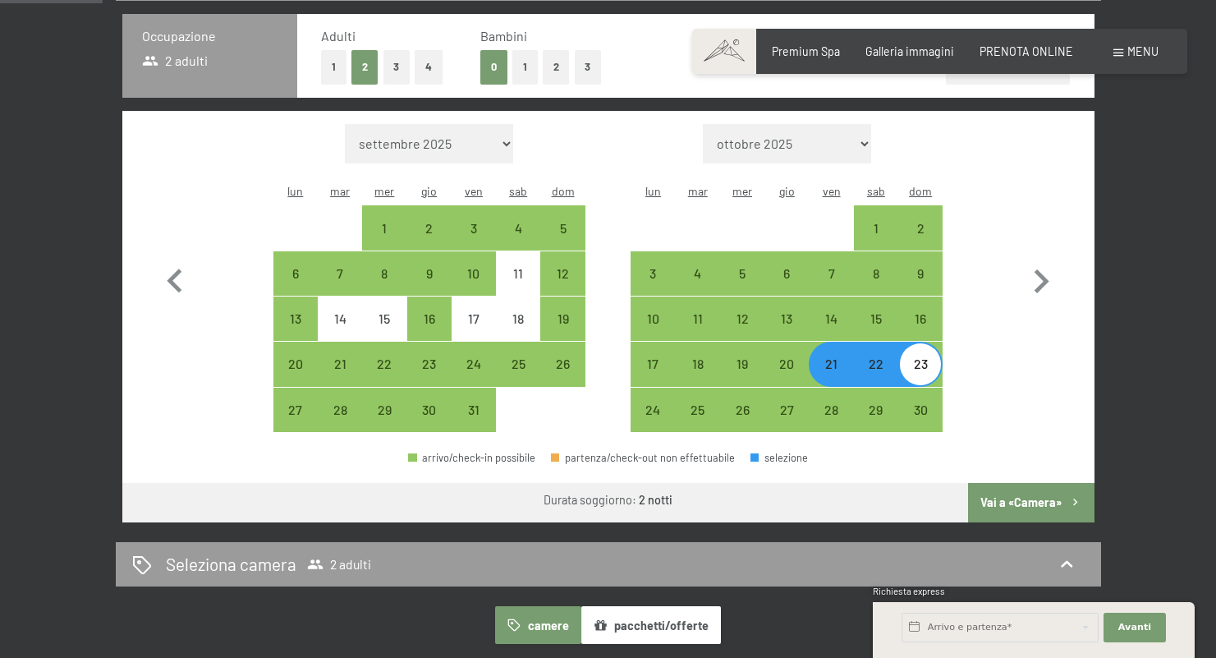
click at [1021, 483] on button "Vai a «Camera»" at bounding box center [1031, 502] width 126 height 39
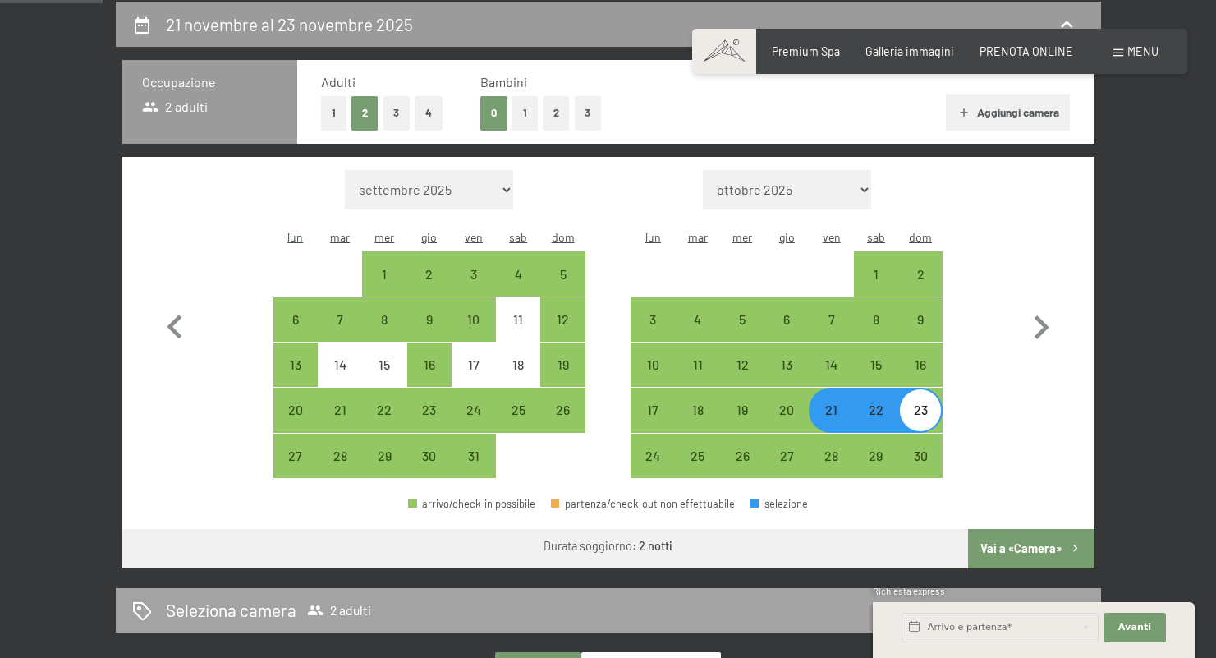
select select "[DATE]"
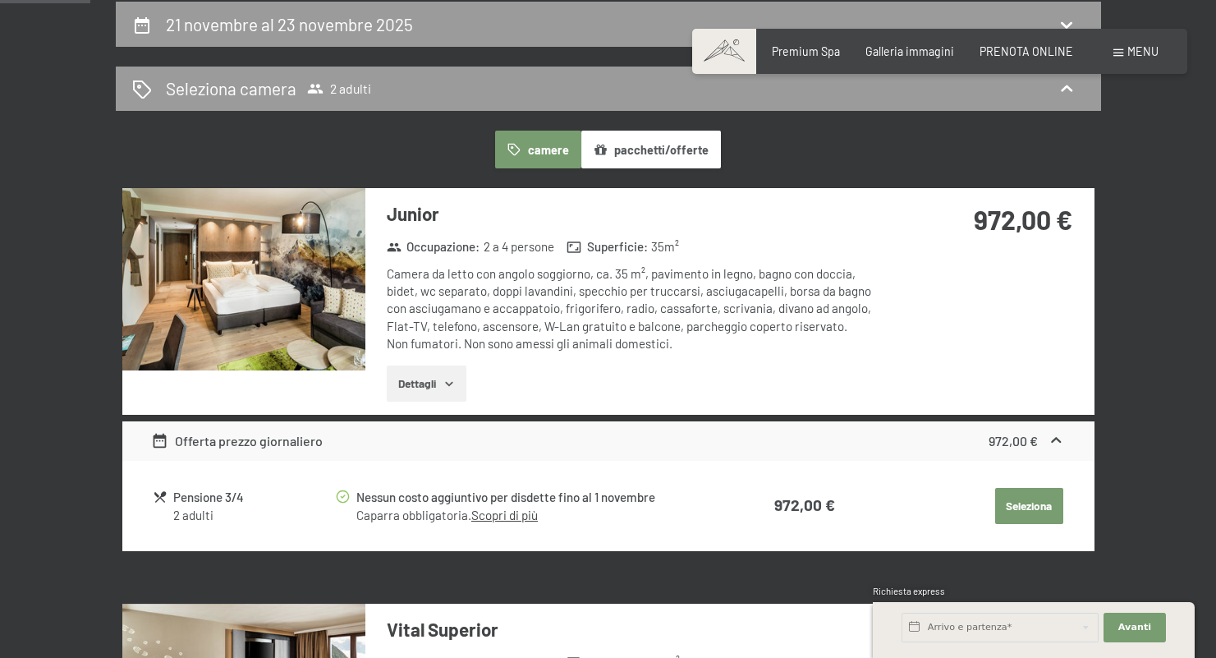
click at [450, 378] on span "Consenso marketing*" at bounding box center [511, 376] width 124 height 16
click at [441, 378] on input "Consenso marketing*" at bounding box center [432, 376] width 16 height 16
checkbox input "false"
click at [420, 378] on button "Dettagli" at bounding box center [427, 383] width 80 height 36
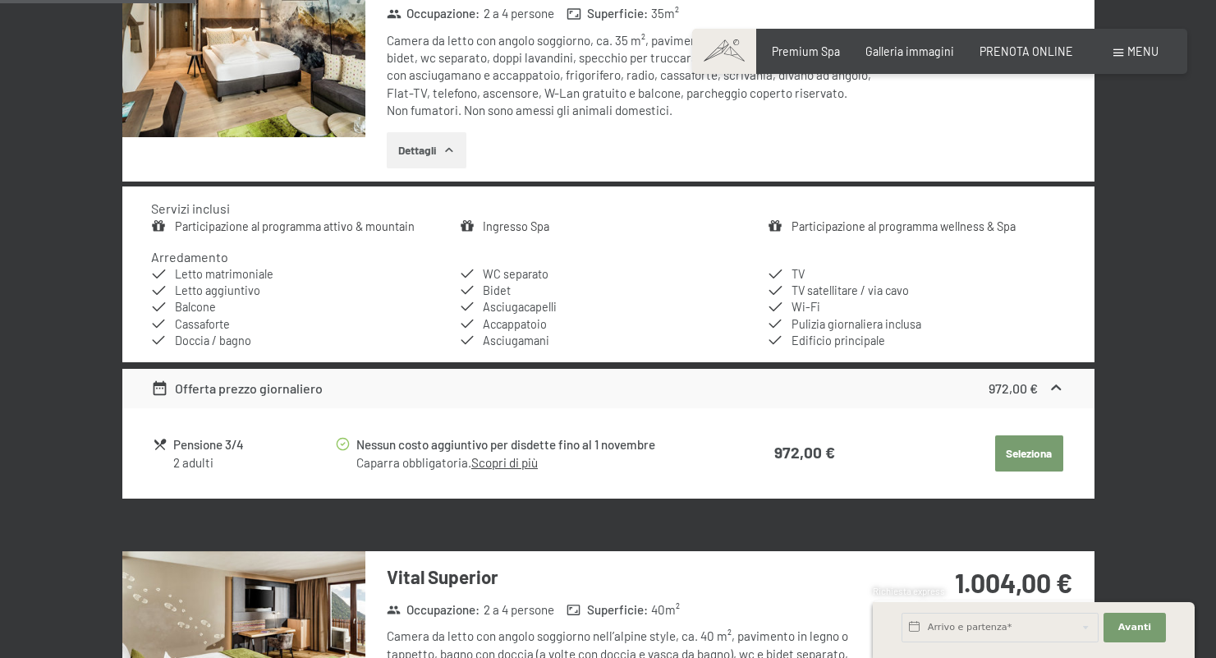
scroll to position [714, 0]
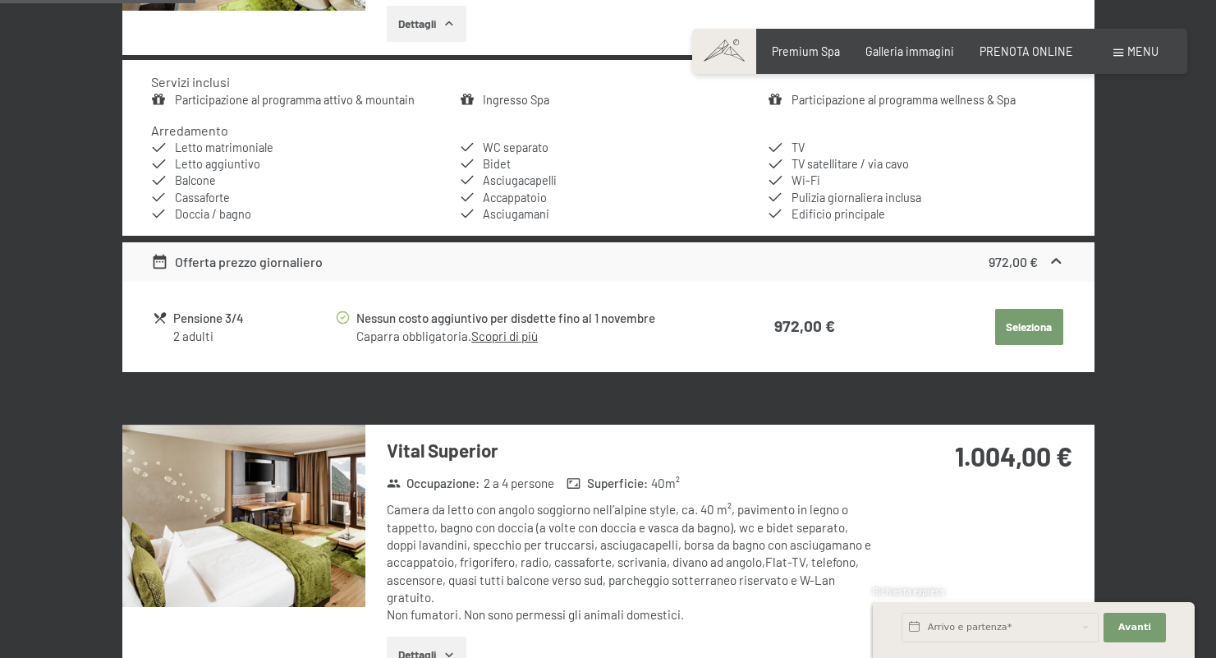
click at [1017, 320] on button "Seleziona" at bounding box center [1029, 327] width 68 height 36
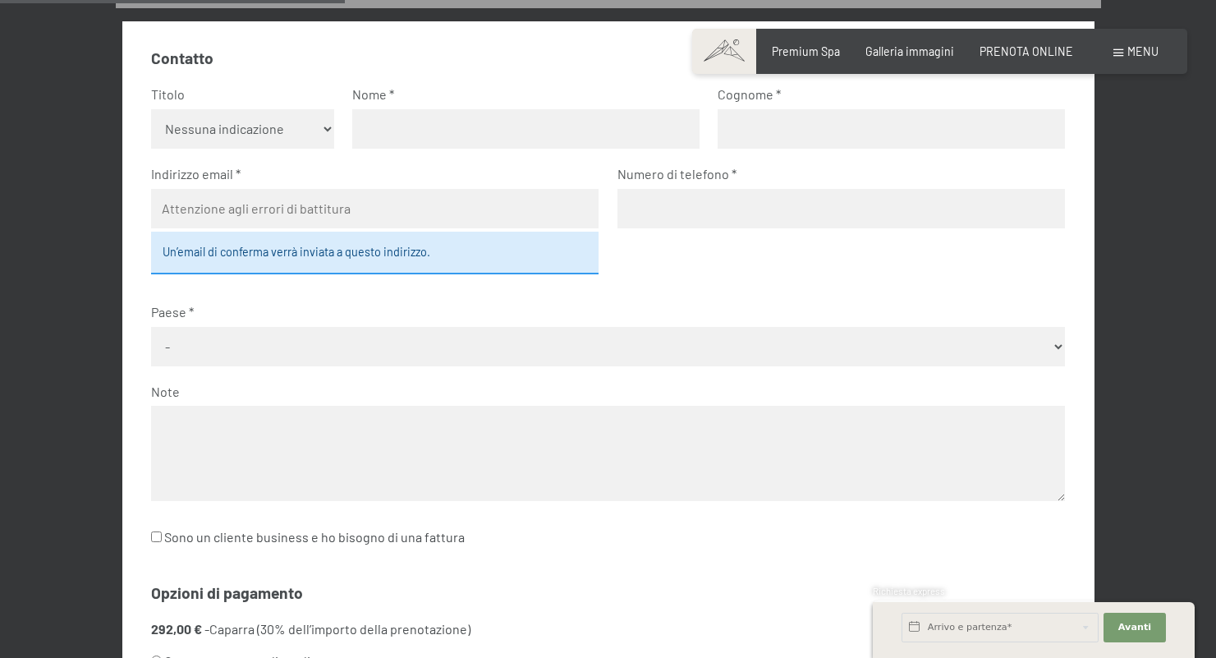
scroll to position [164, 0]
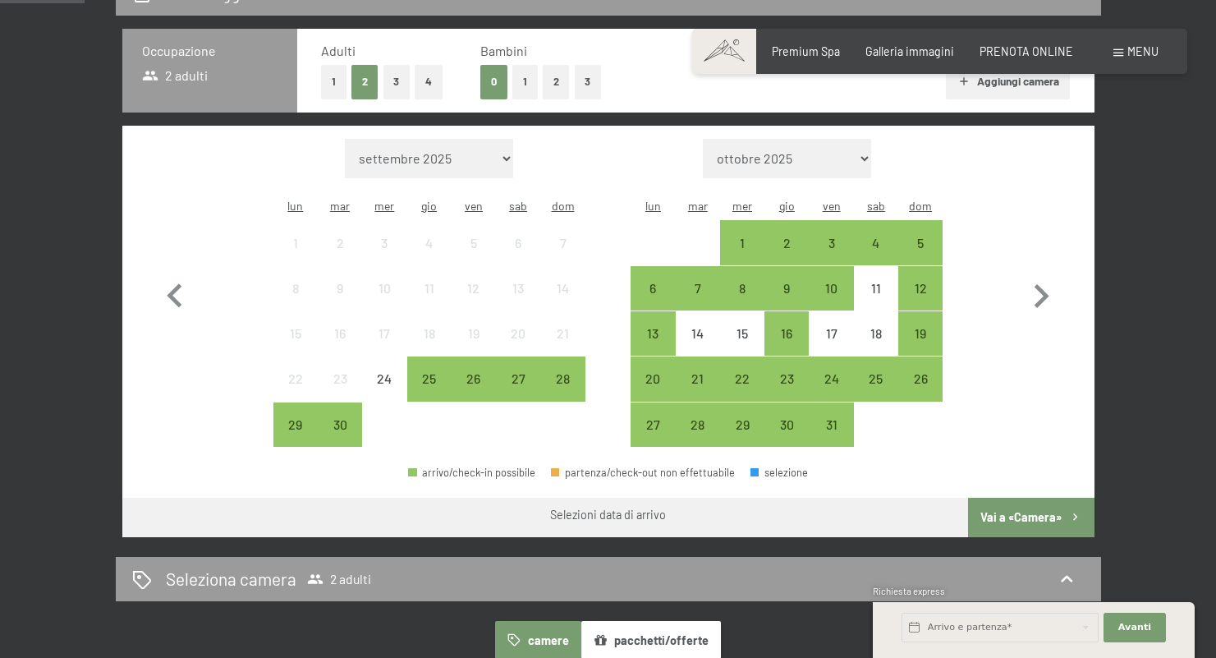
scroll to position [383, 0]
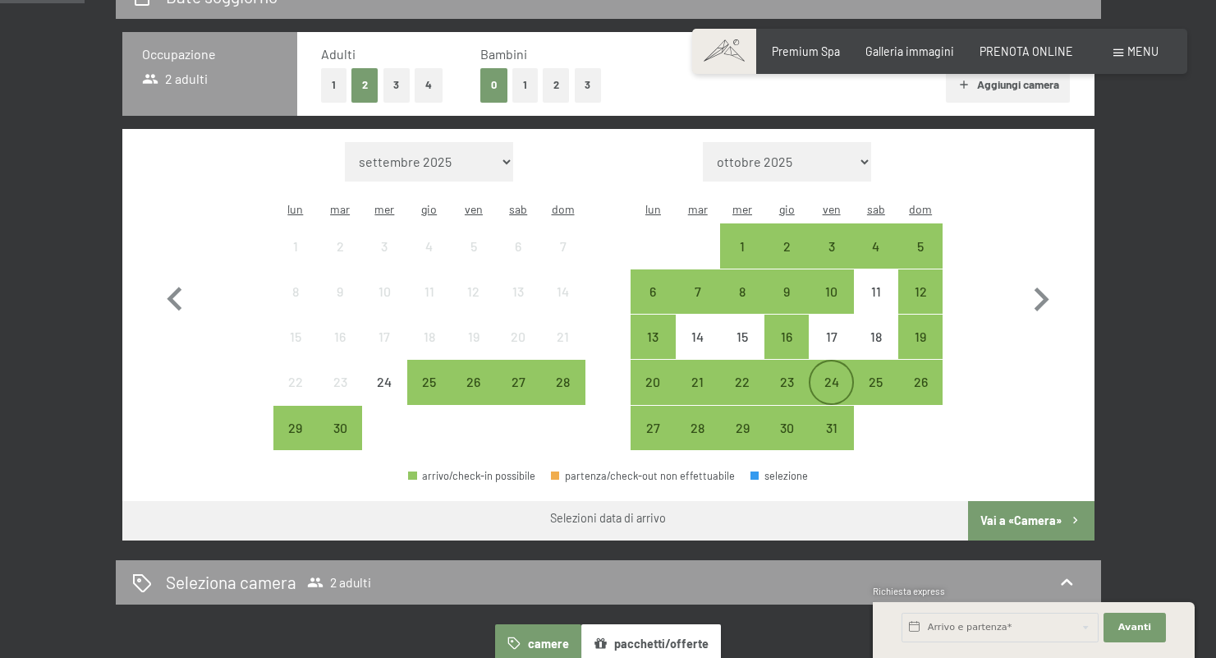
click at [826, 375] on div "24" at bounding box center [830, 395] width 41 height 41
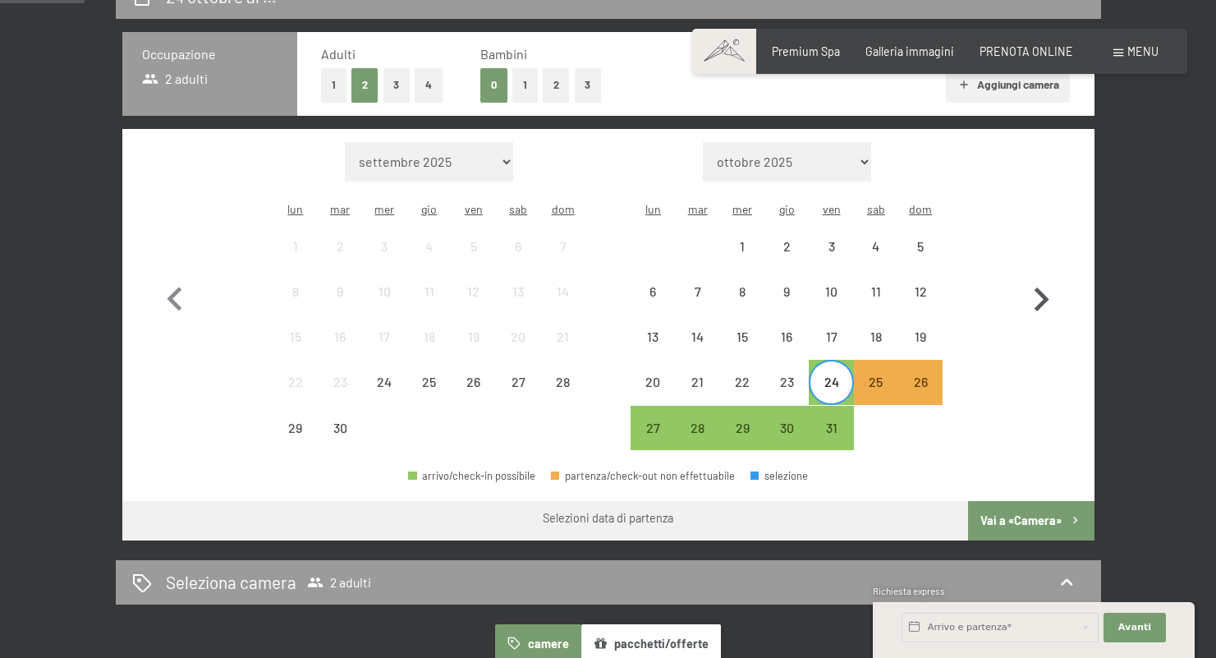
click at [1048, 279] on icon "button" at bounding box center [1041, 300] width 48 height 48
select select "[DATE]"
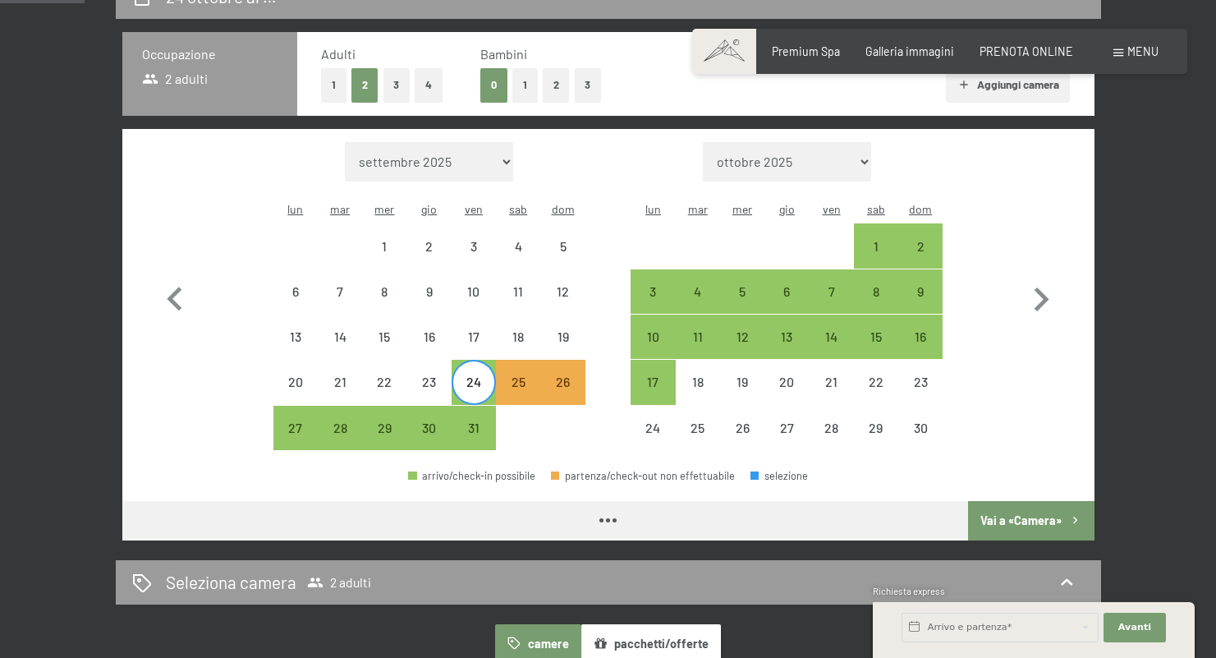
select select "[DATE]"
drag, startPoint x: 458, startPoint y: 356, endPoint x: 470, endPoint y: 359, distance: 12.0
click at [457, 375] on div "24" at bounding box center [473, 395] width 41 height 41
select select "[DATE]"
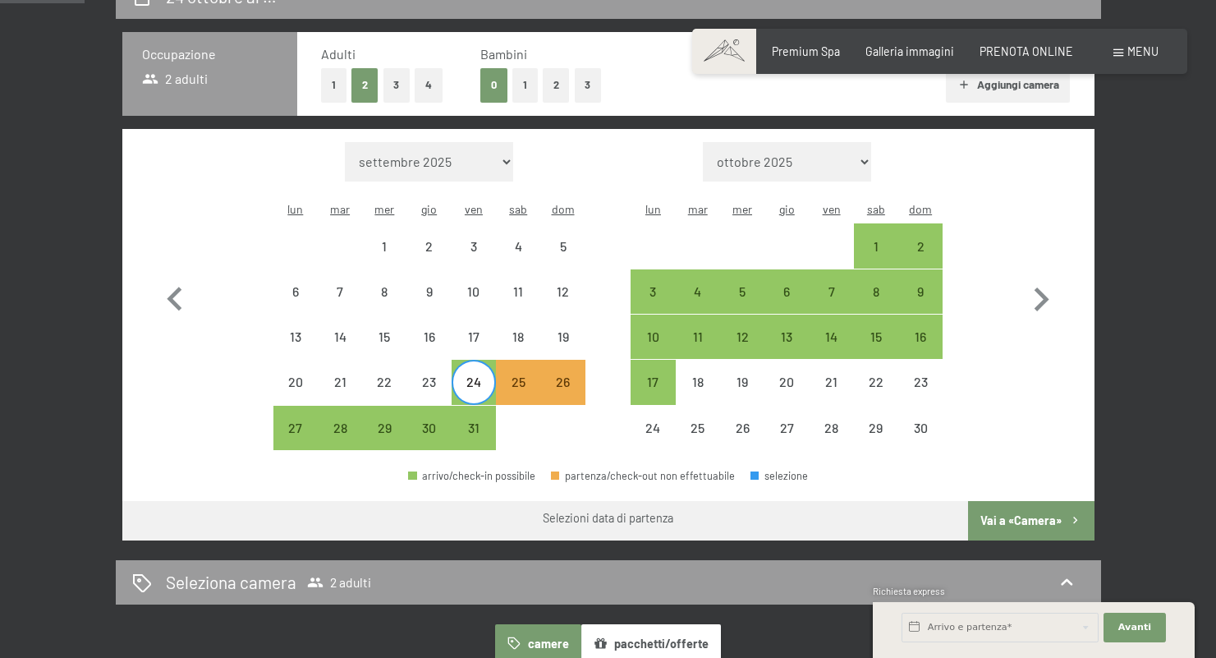
select select "[DATE]"
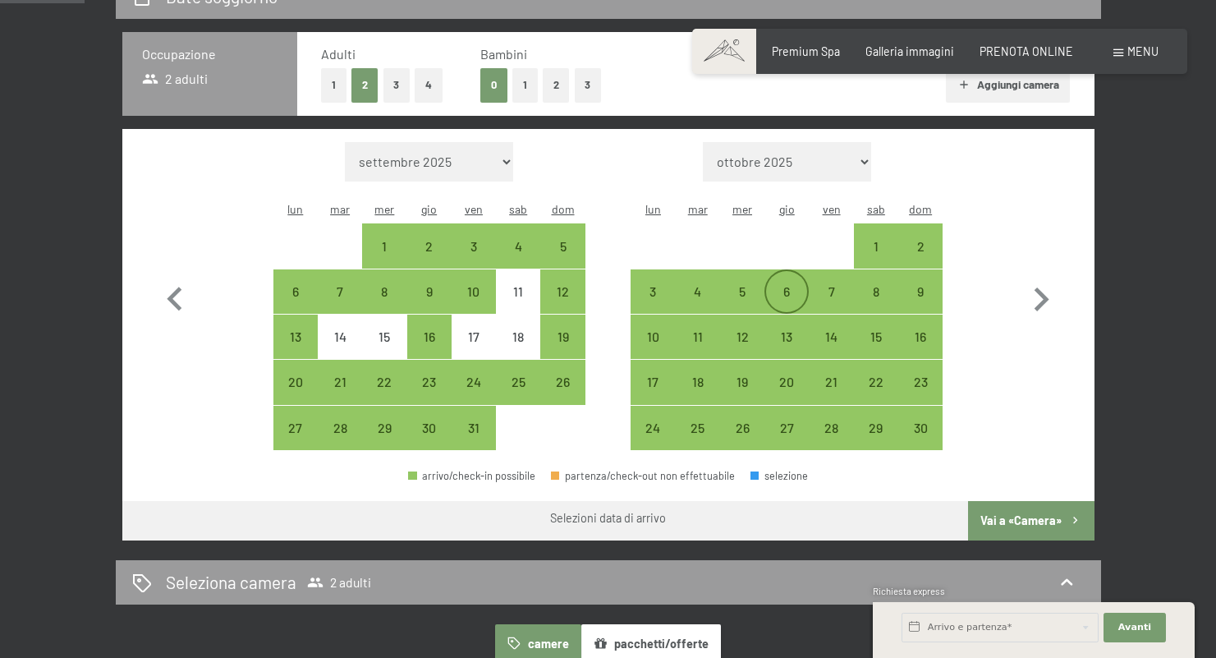
click at [791, 285] on div "6" at bounding box center [786, 305] width 41 height 41
select select "[DATE]"
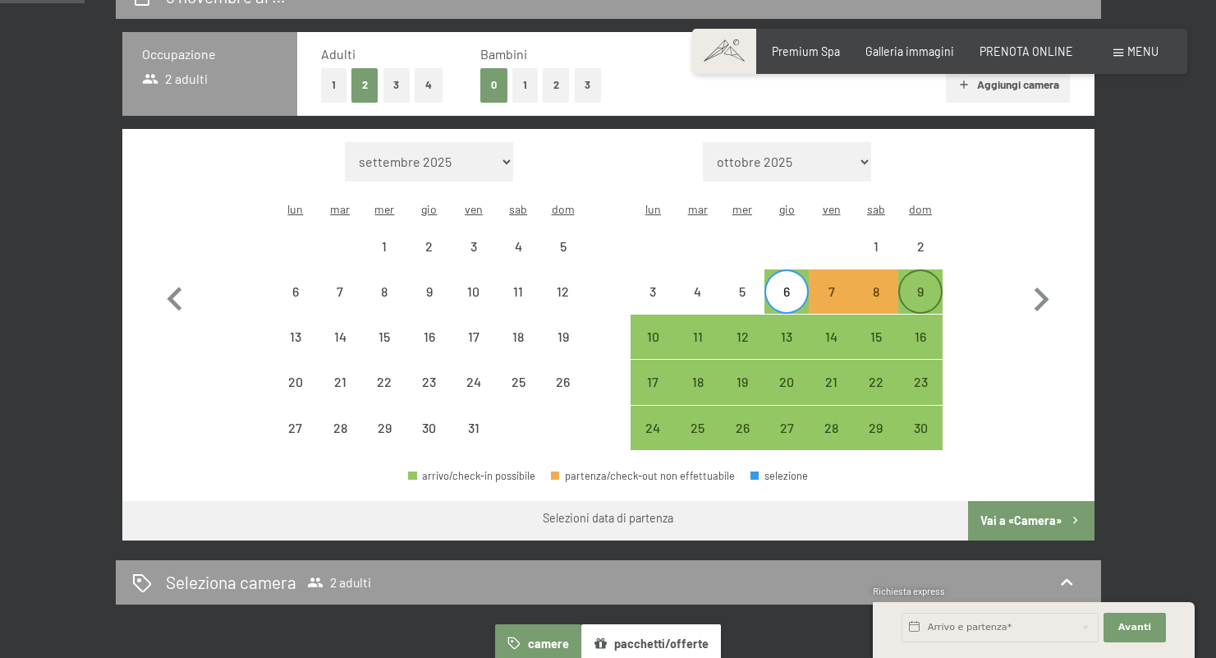
click at [926, 285] on div "9" at bounding box center [920, 305] width 41 height 41
select select "[DATE]"
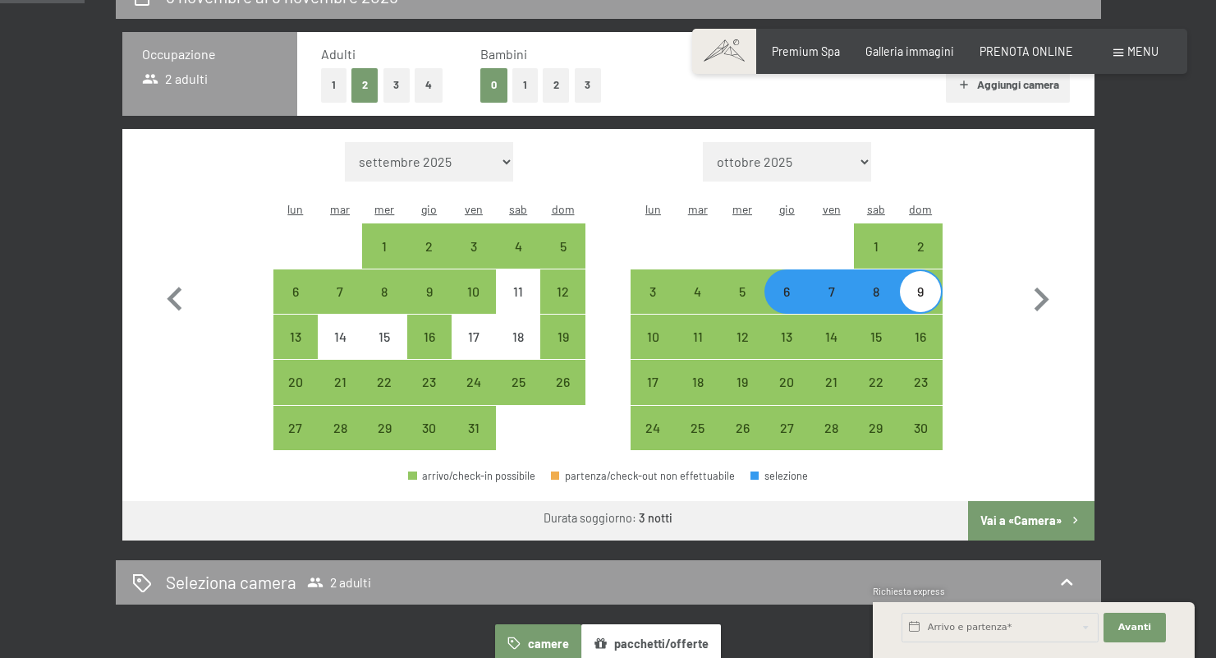
click at [1018, 501] on button "Vai a «Camera»" at bounding box center [1031, 520] width 126 height 39
select select "[DATE]"
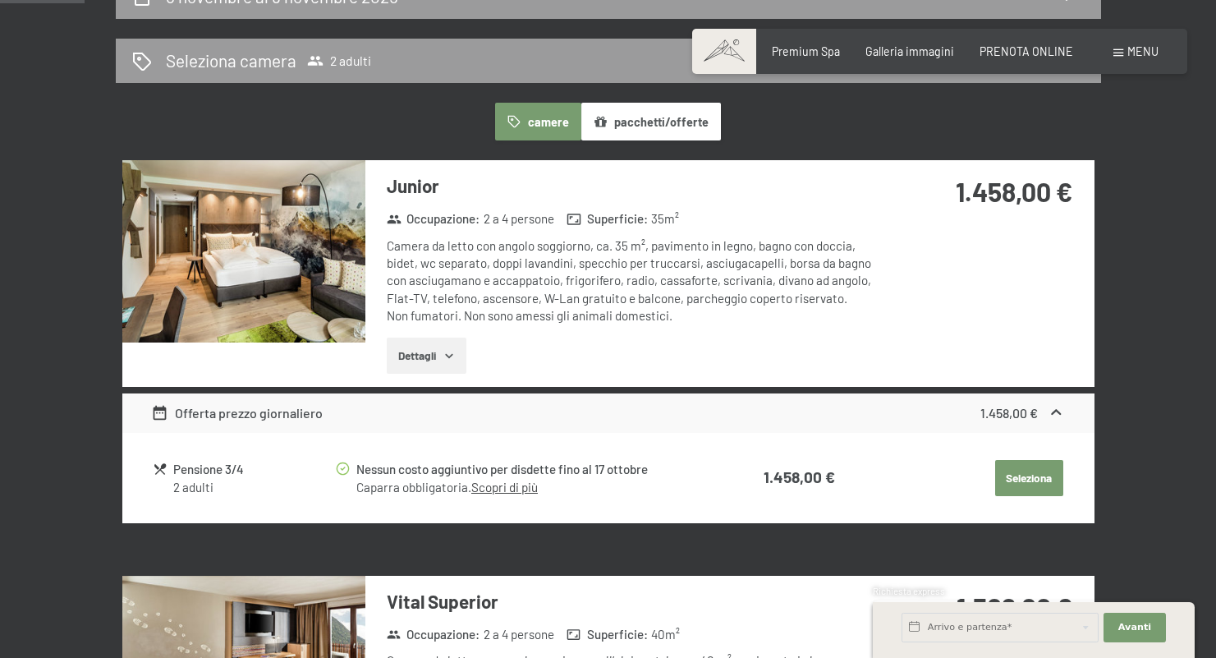
scroll to position [355, 0]
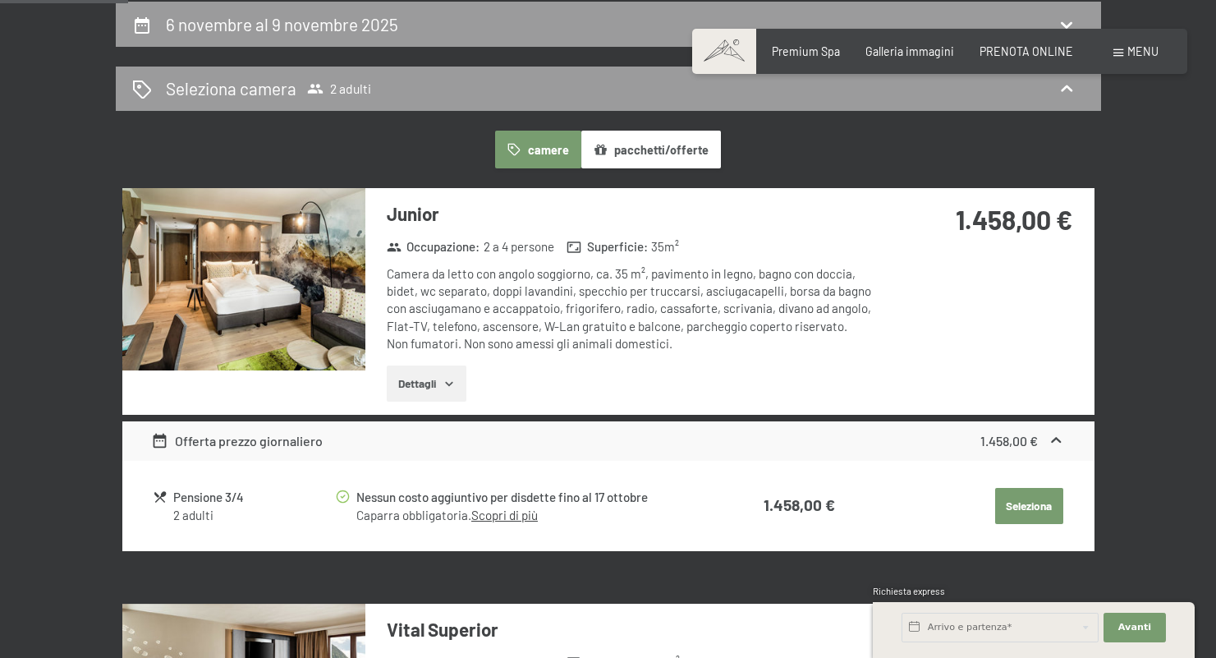
click at [420, 375] on button "Dettagli" at bounding box center [427, 383] width 80 height 36
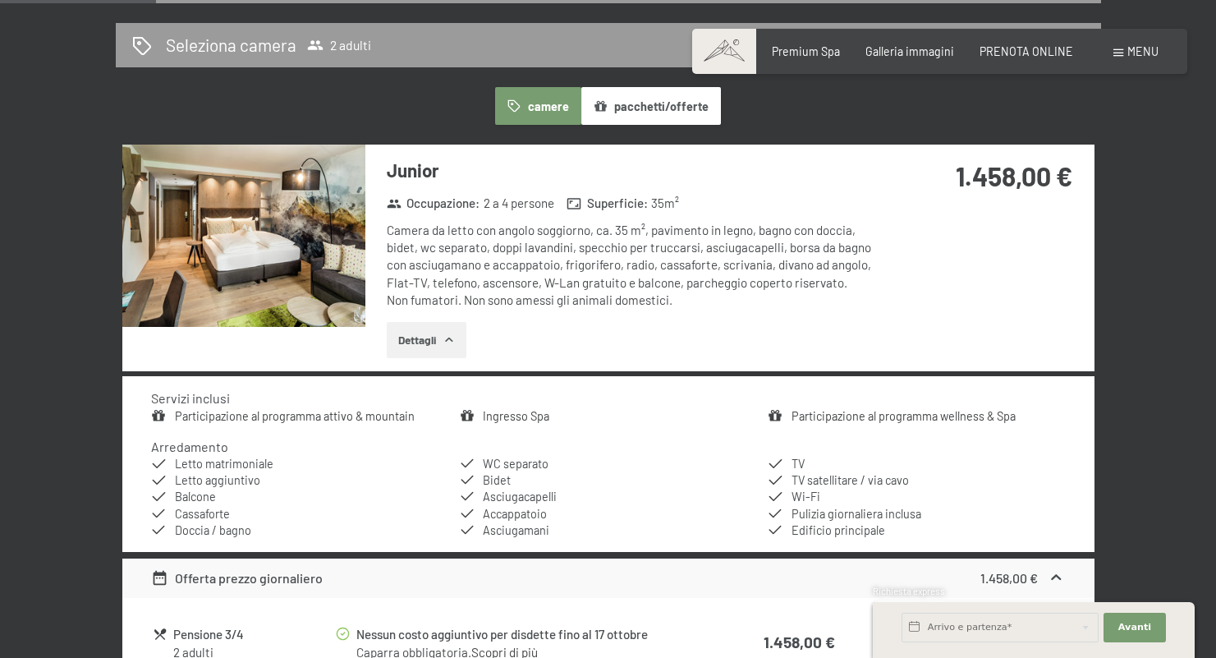
scroll to position [543, 0]
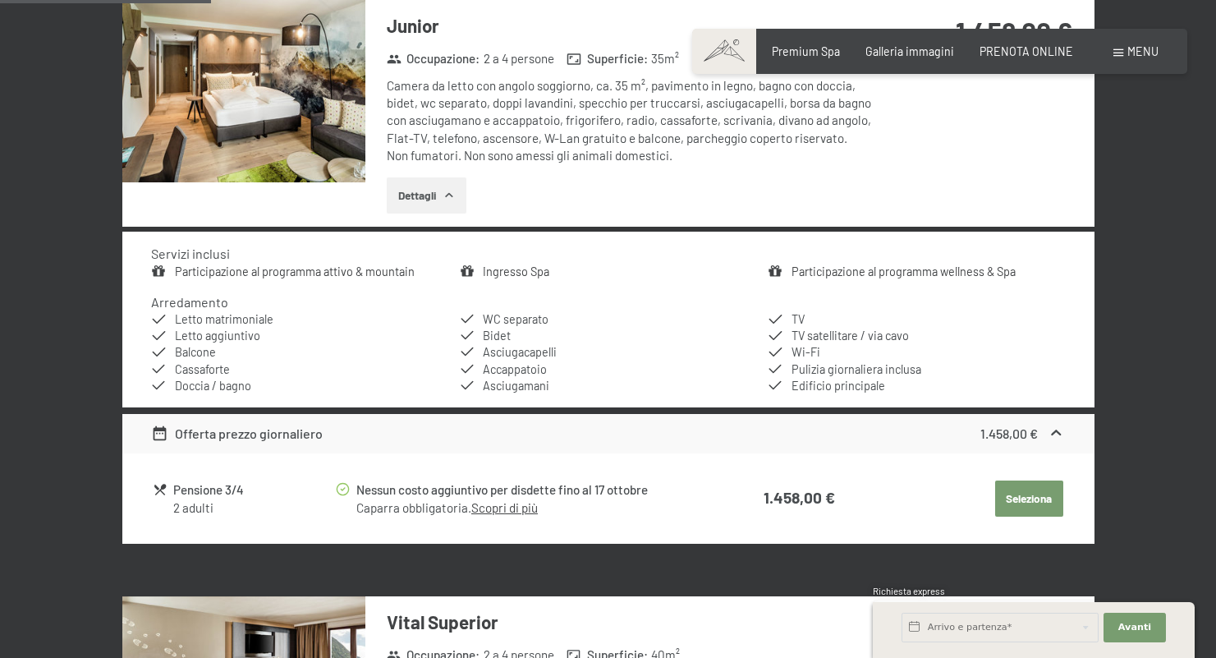
click at [490, 500] on link "Scopri di più" at bounding box center [504, 507] width 67 height 15
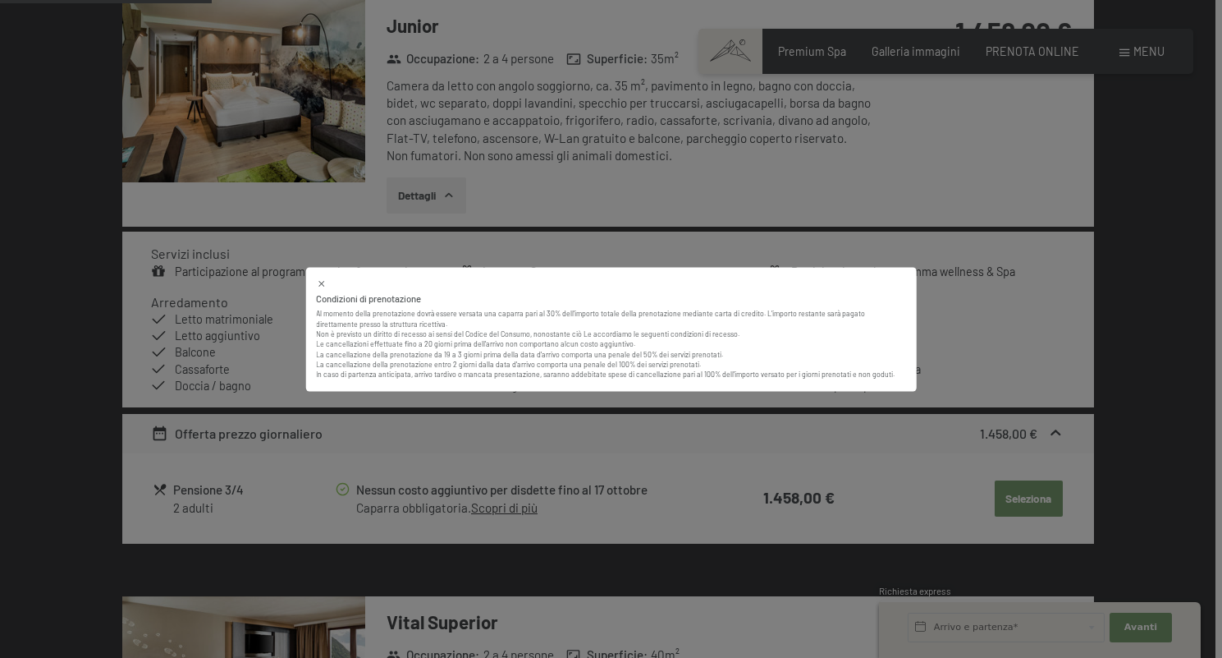
click at [318, 287] on icon at bounding box center [321, 283] width 11 height 11
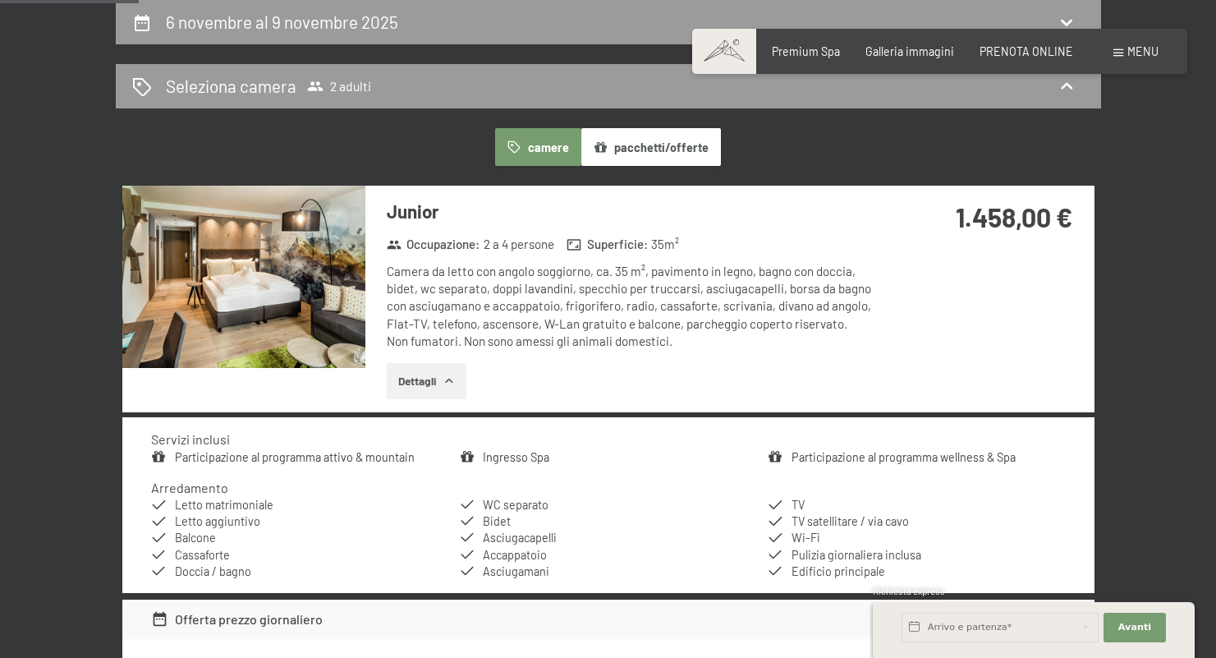
scroll to position [336, 0]
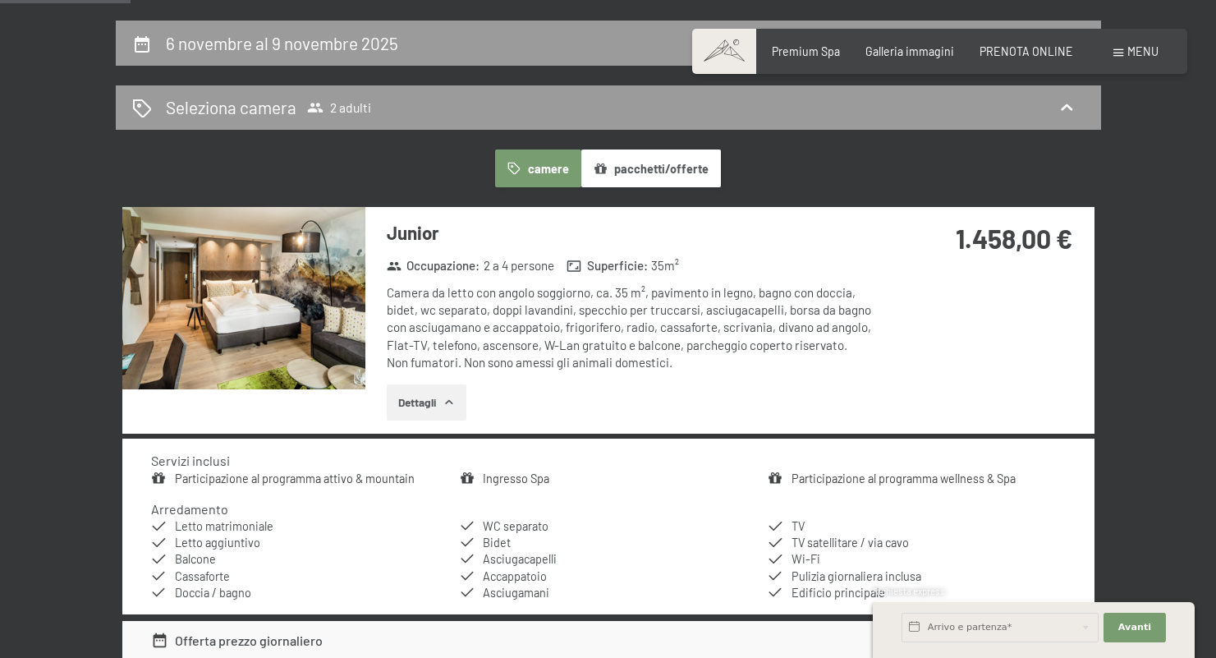
click at [633, 154] on button "pacchetti/offerte" at bounding box center [651, 168] width 140 height 38
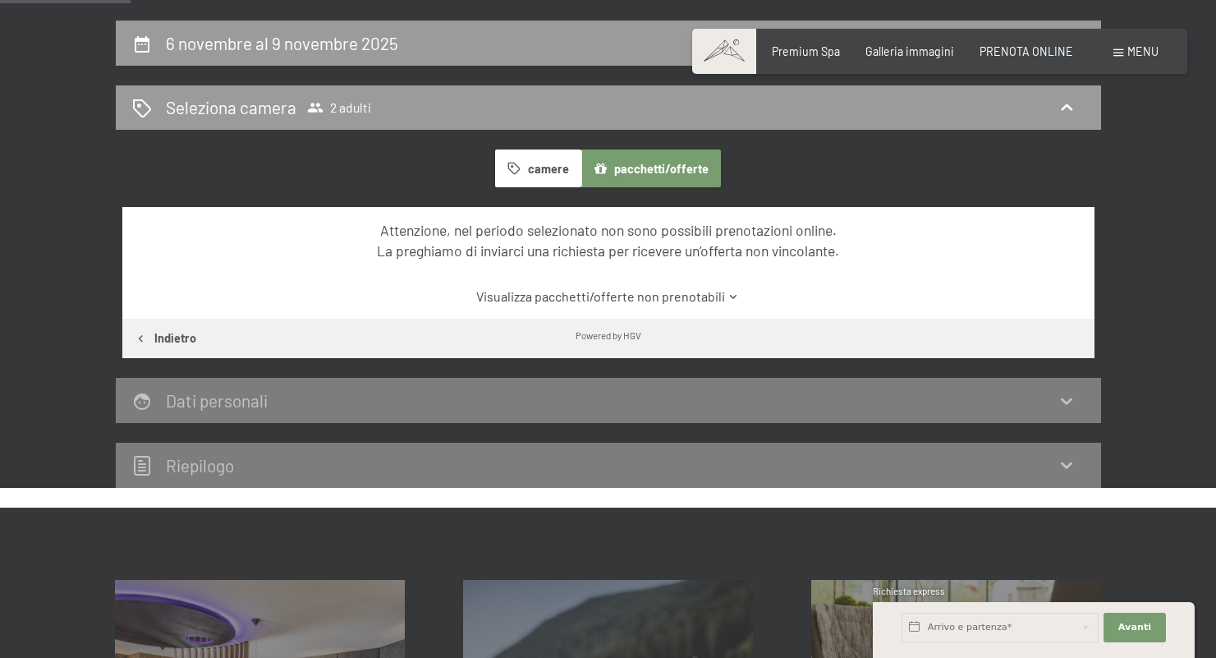
click at [576, 291] on link "Visualizza pacchetti/offerte non prenotabili" at bounding box center [608, 296] width 914 height 18
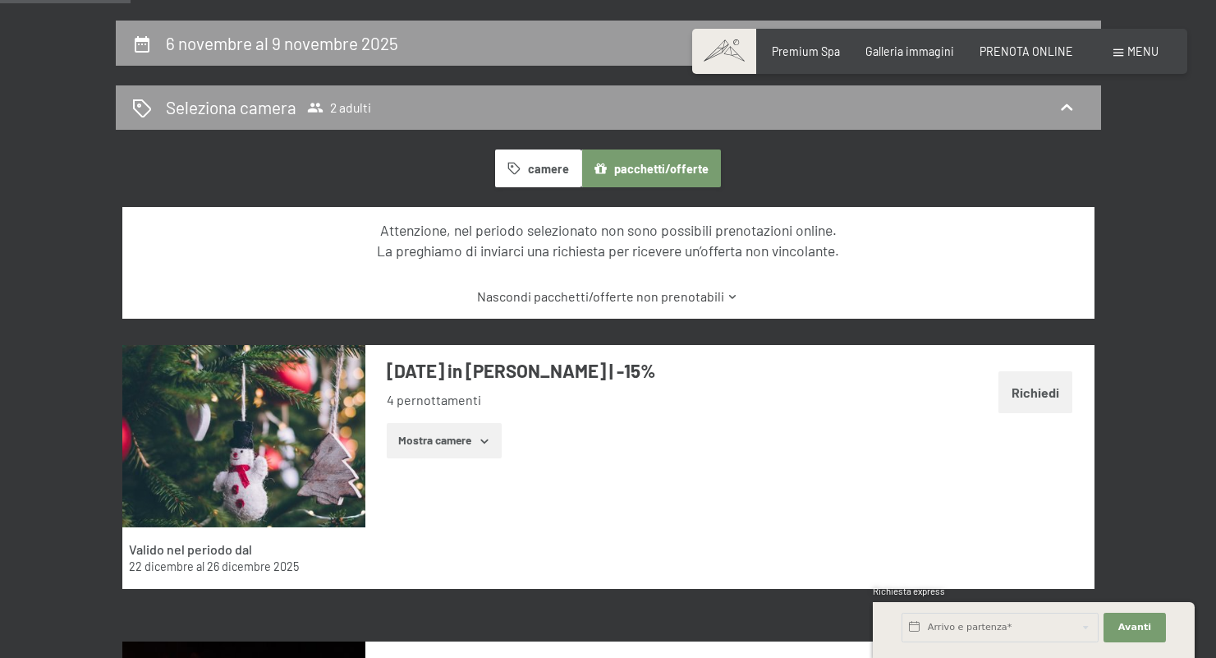
click at [442, 443] on button "Mostra camere" at bounding box center [444, 441] width 115 height 36
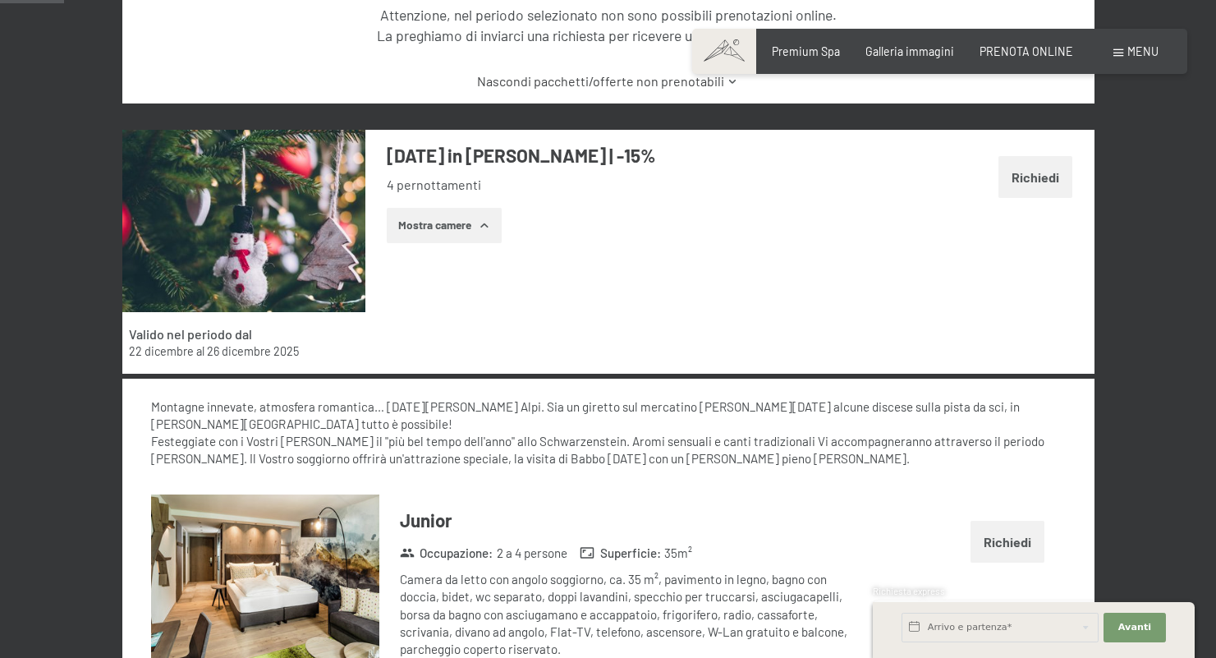
scroll to position [413, 0]
